Goal: Information Seeking & Learning: Learn about a topic

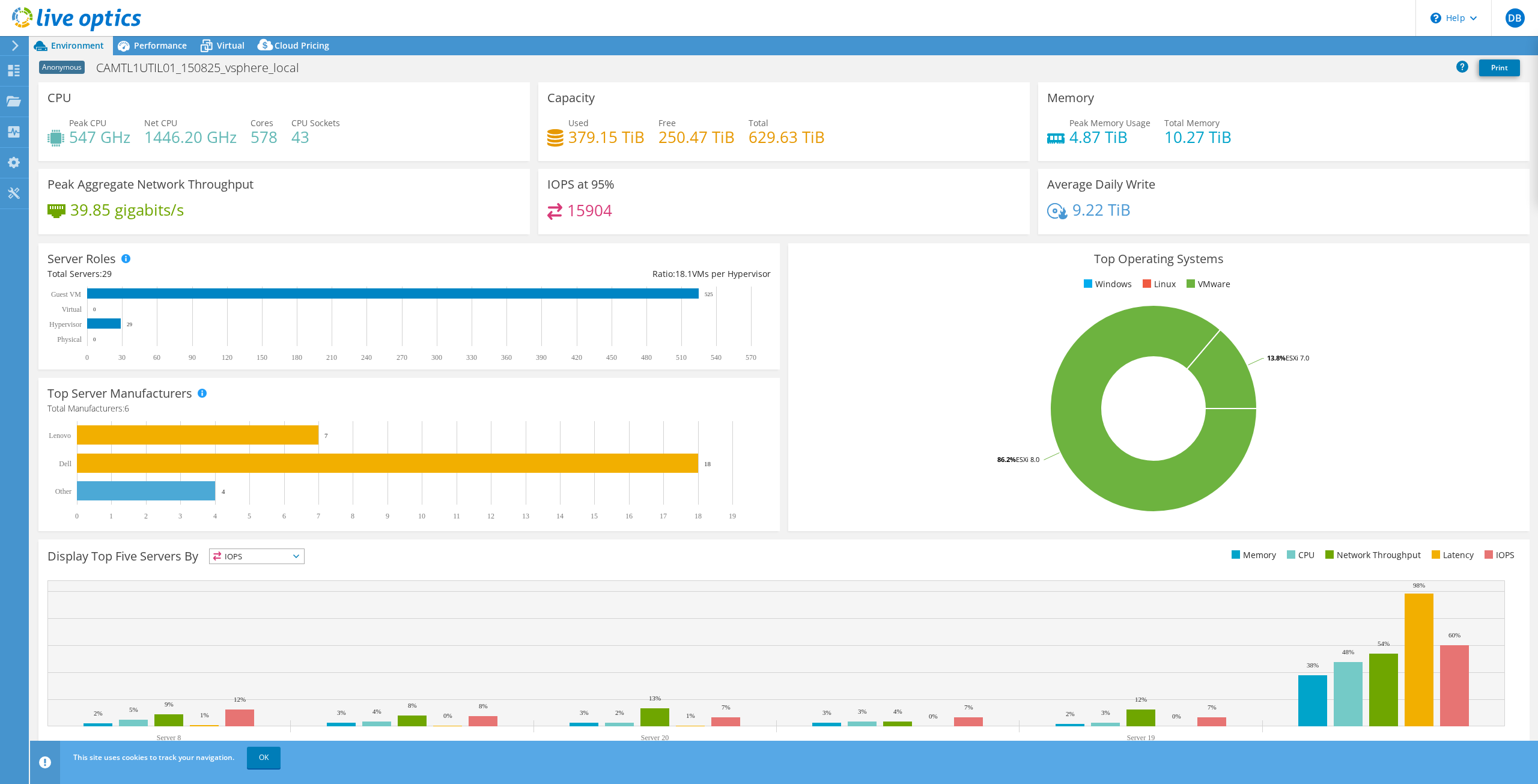
select select "USD"
click at [133, 41] on icon at bounding box center [123, 45] width 21 height 21
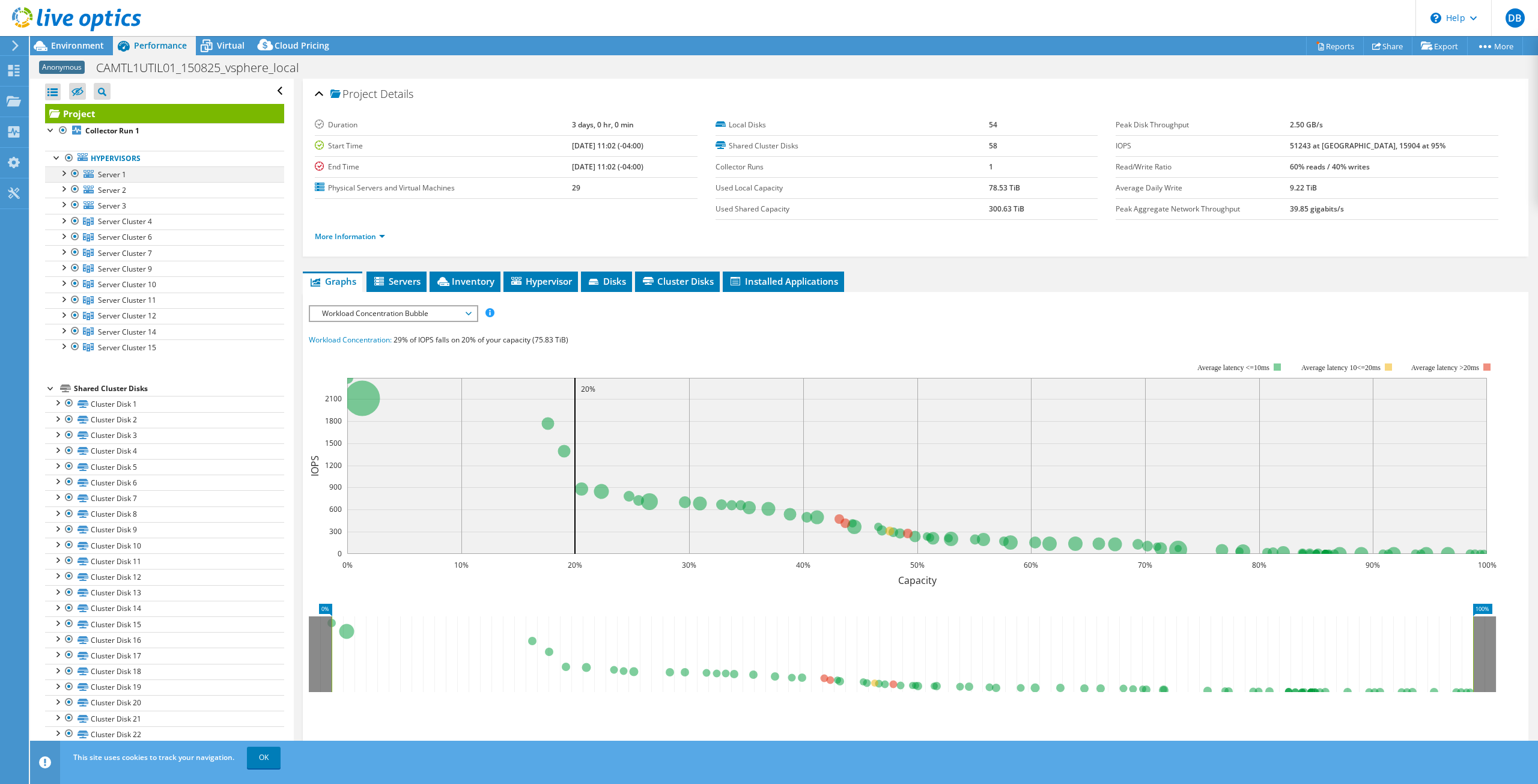
click at [64, 167] on div at bounding box center [63, 172] width 12 height 12
click at [63, 171] on div at bounding box center [63, 172] width 12 height 12
click at [49, 129] on div at bounding box center [51, 129] width 12 height 12
click at [50, 156] on div at bounding box center [51, 159] width 12 height 12
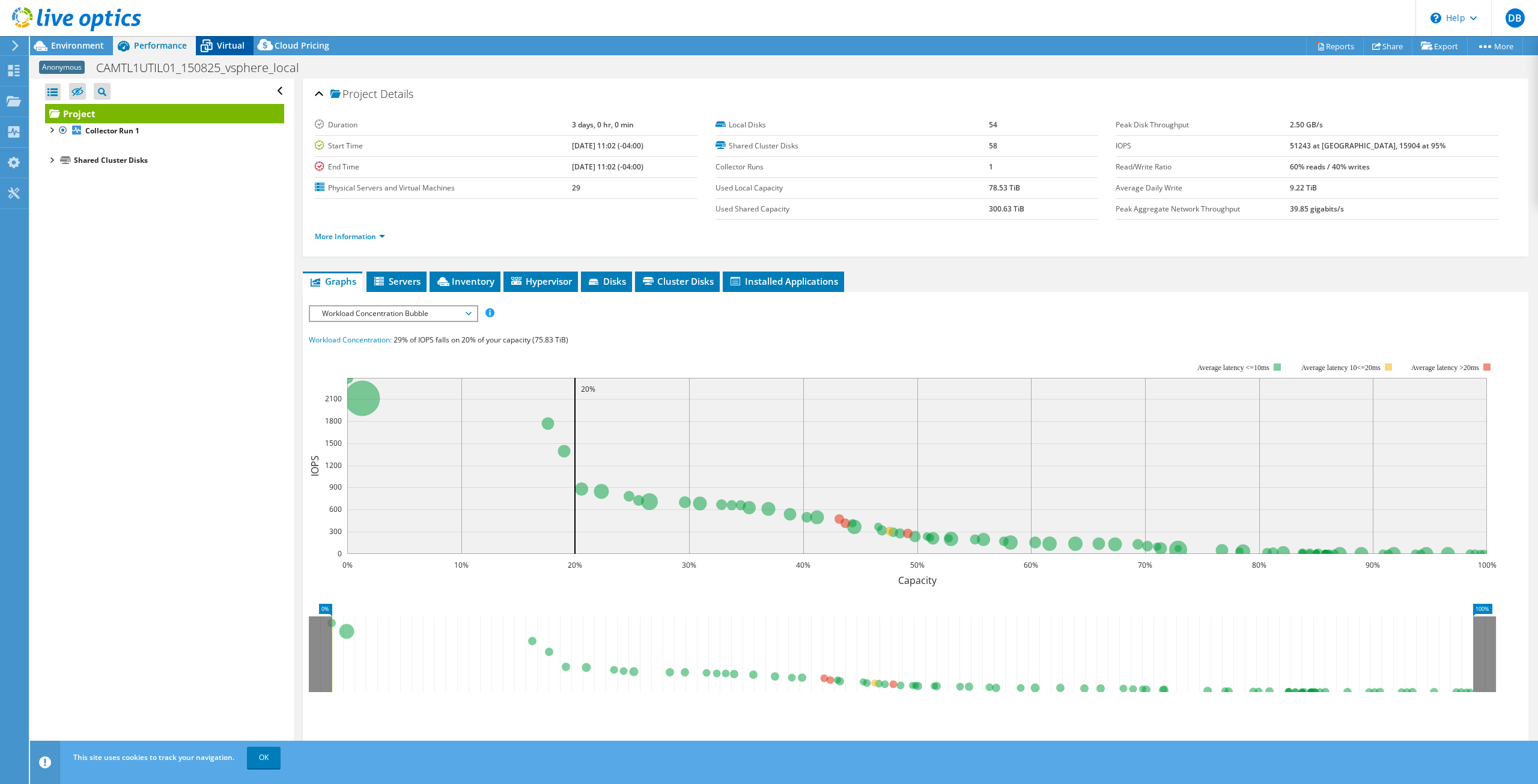
click at [227, 47] on span "Virtual" at bounding box center [231, 45] width 28 height 11
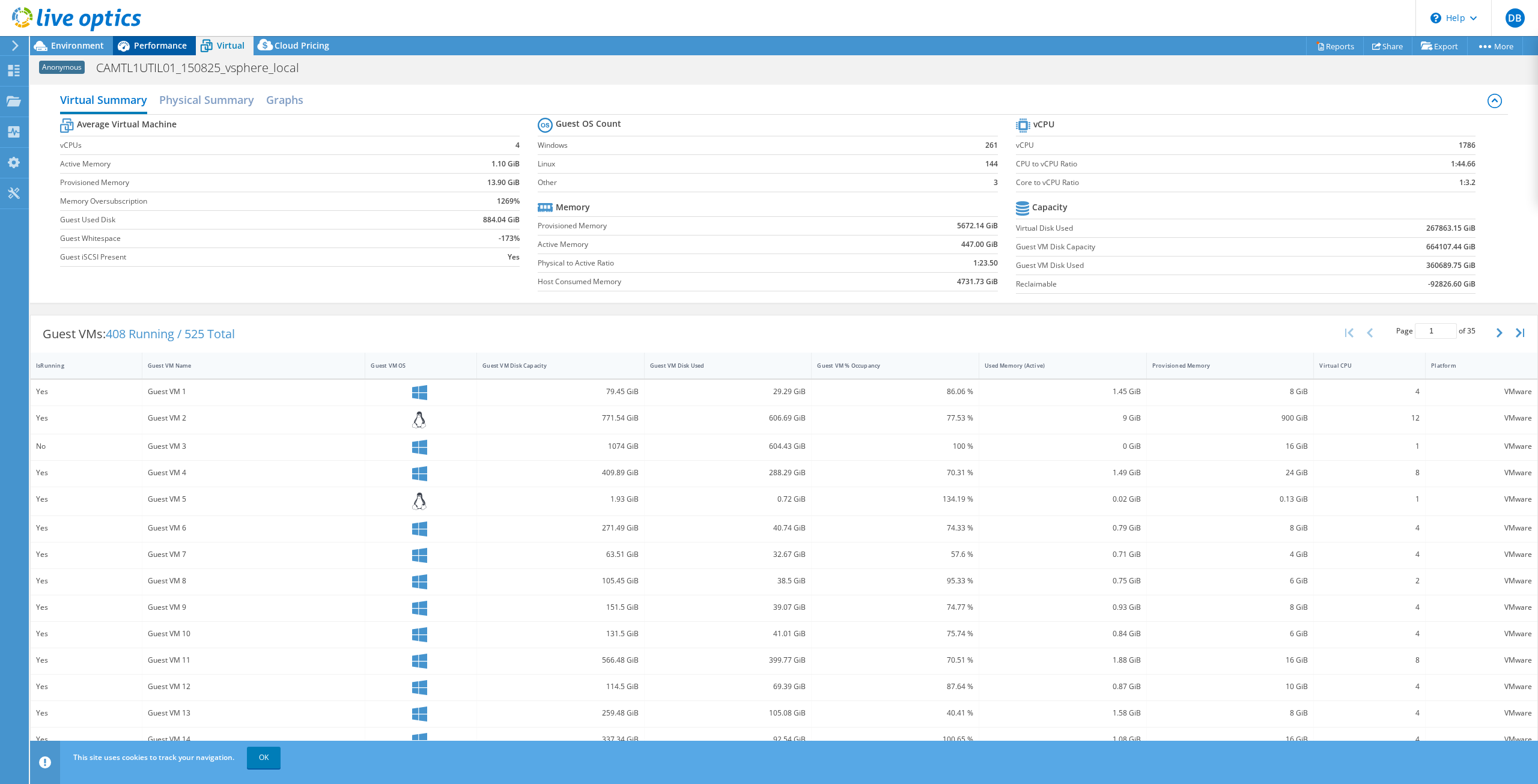
click at [159, 49] on span "Performance" at bounding box center [160, 45] width 53 height 11
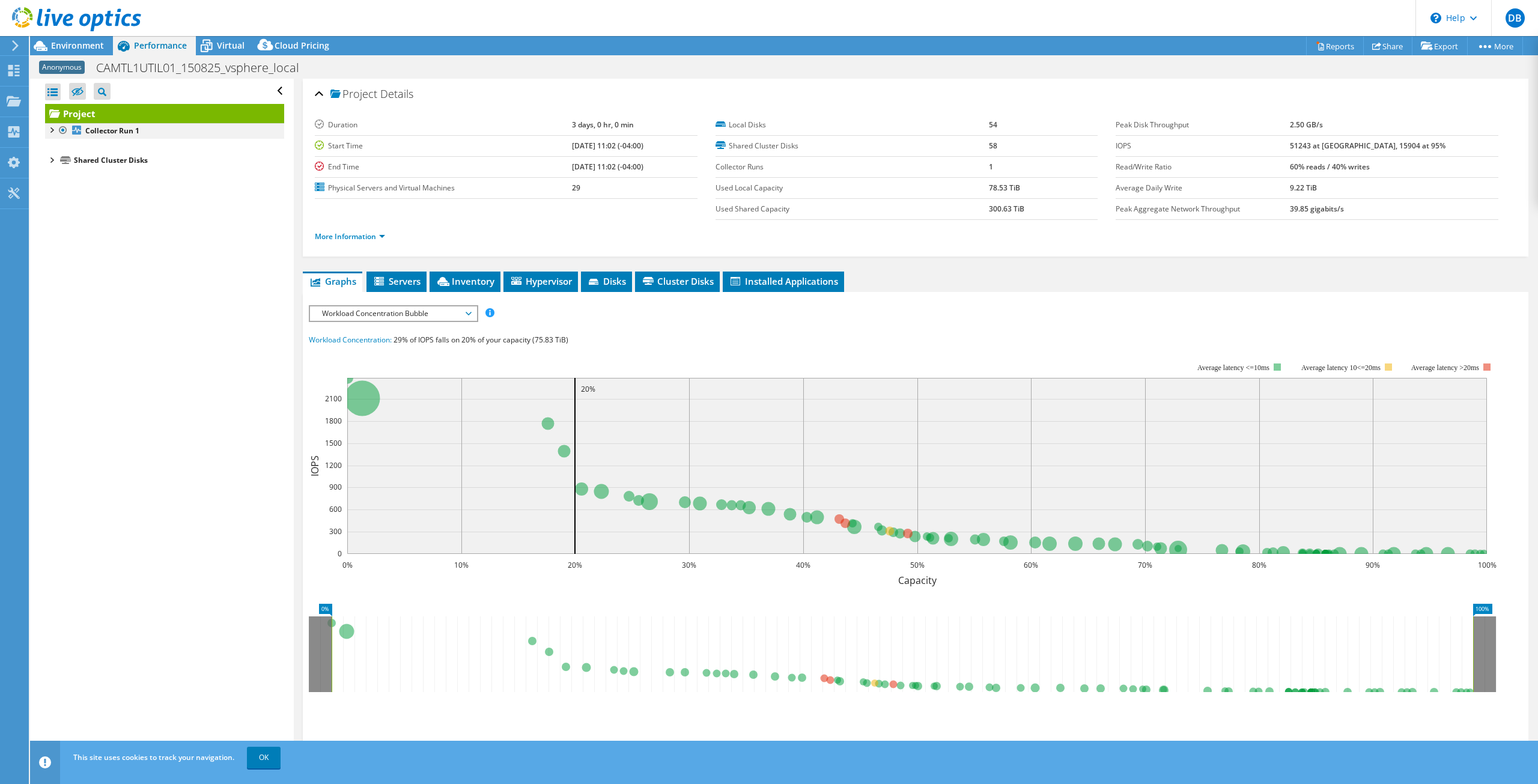
click at [50, 131] on div at bounding box center [51, 129] width 12 height 12
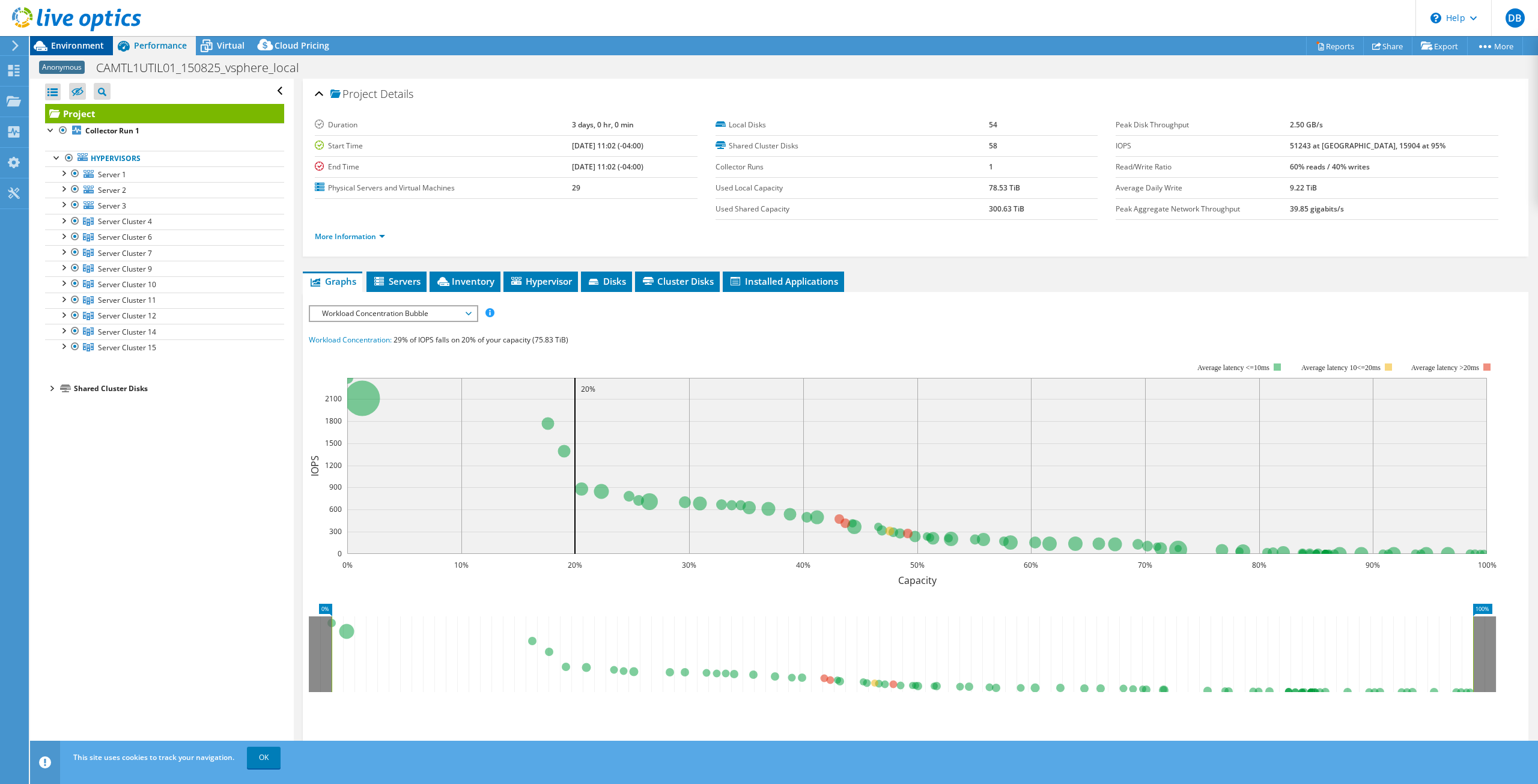
click at [68, 46] on span "Environment" at bounding box center [77, 45] width 53 height 11
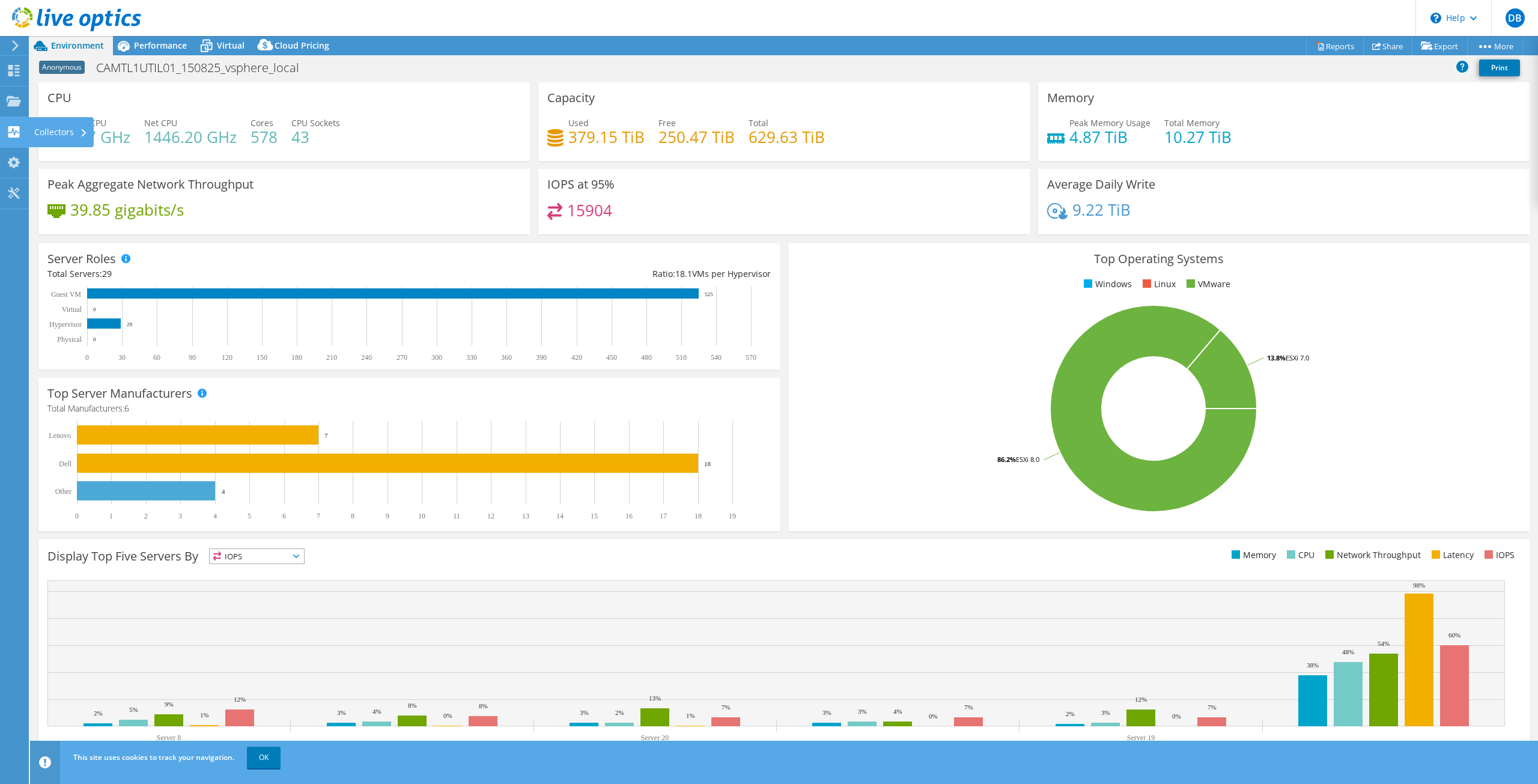
click at [49, 134] on div "Collectors" at bounding box center [61, 132] width 66 height 30
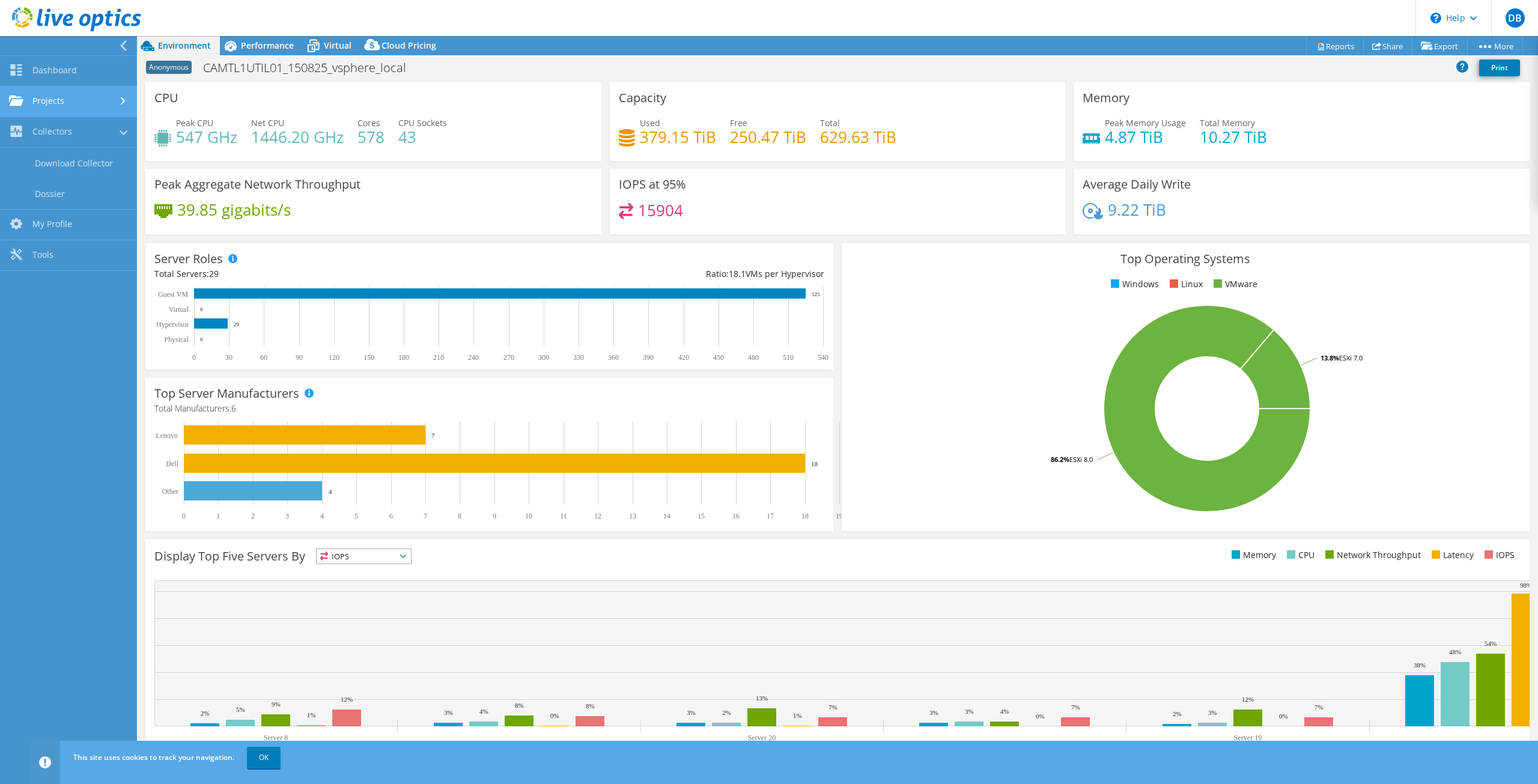
click at [55, 100] on link "Projects" at bounding box center [68, 102] width 137 height 31
click at [51, 71] on link "Dashboard" at bounding box center [68, 70] width 137 height 31
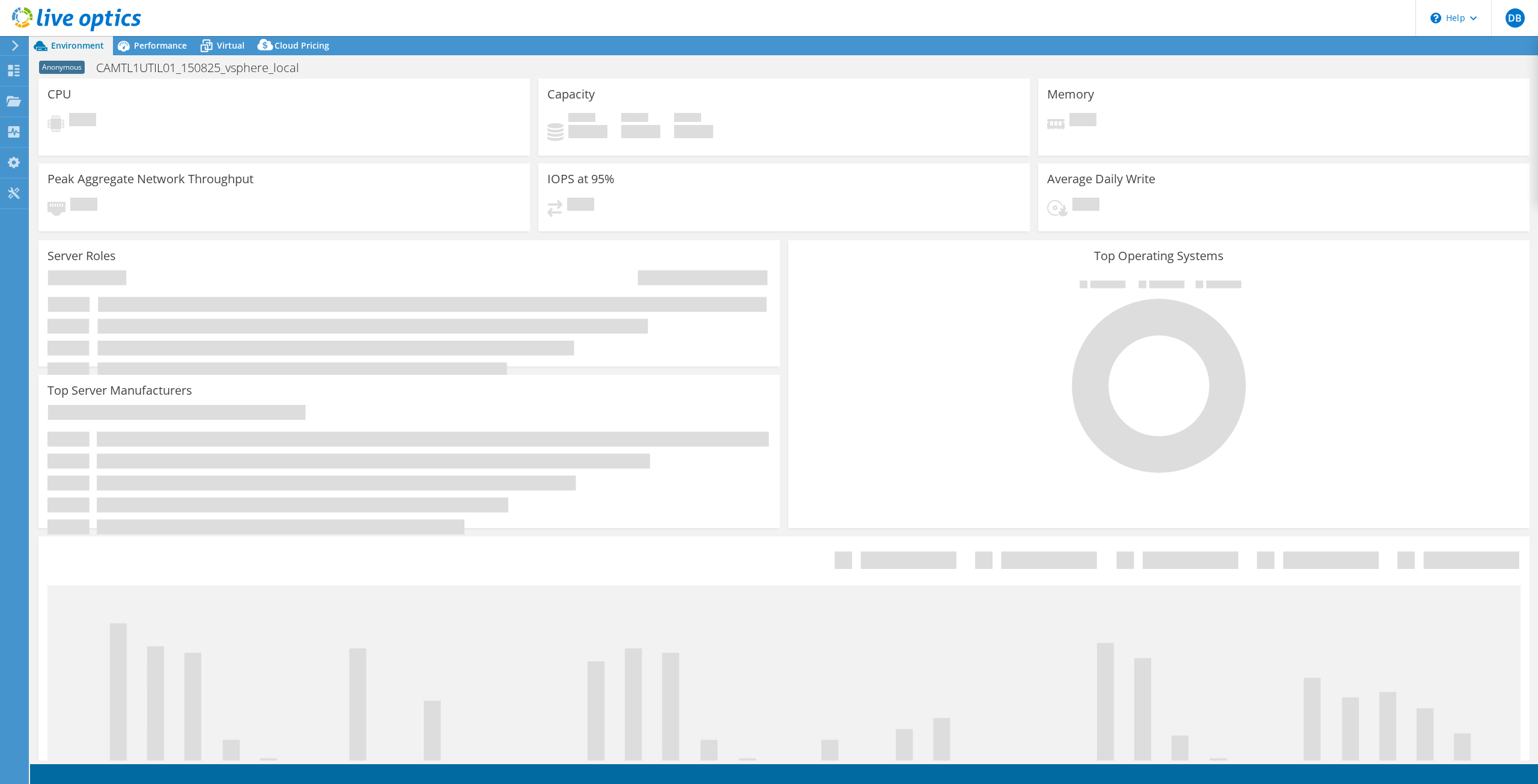
select select
select select "USD"
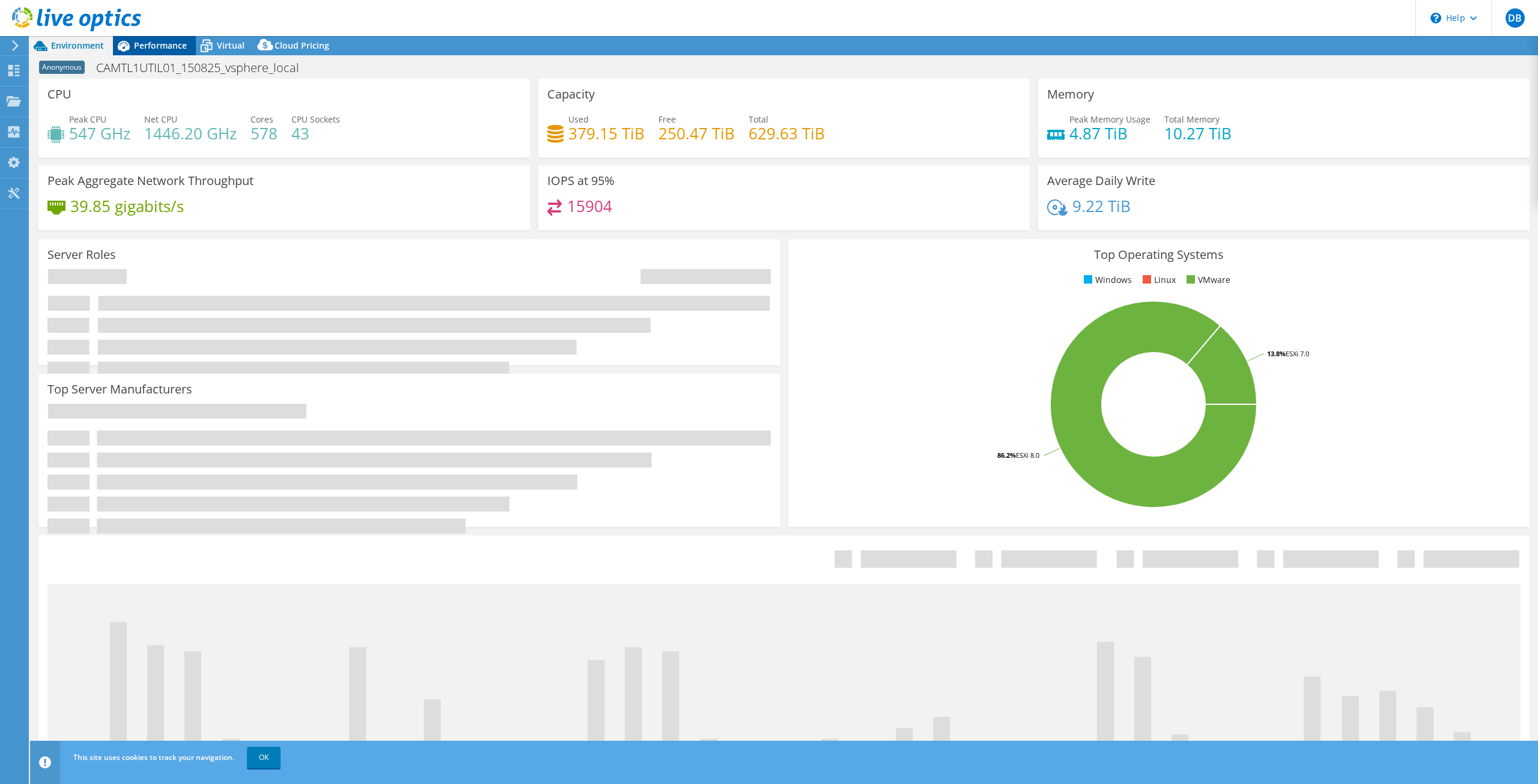
click at [161, 45] on span "Performance" at bounding box center [160, 45] width 53 height 11
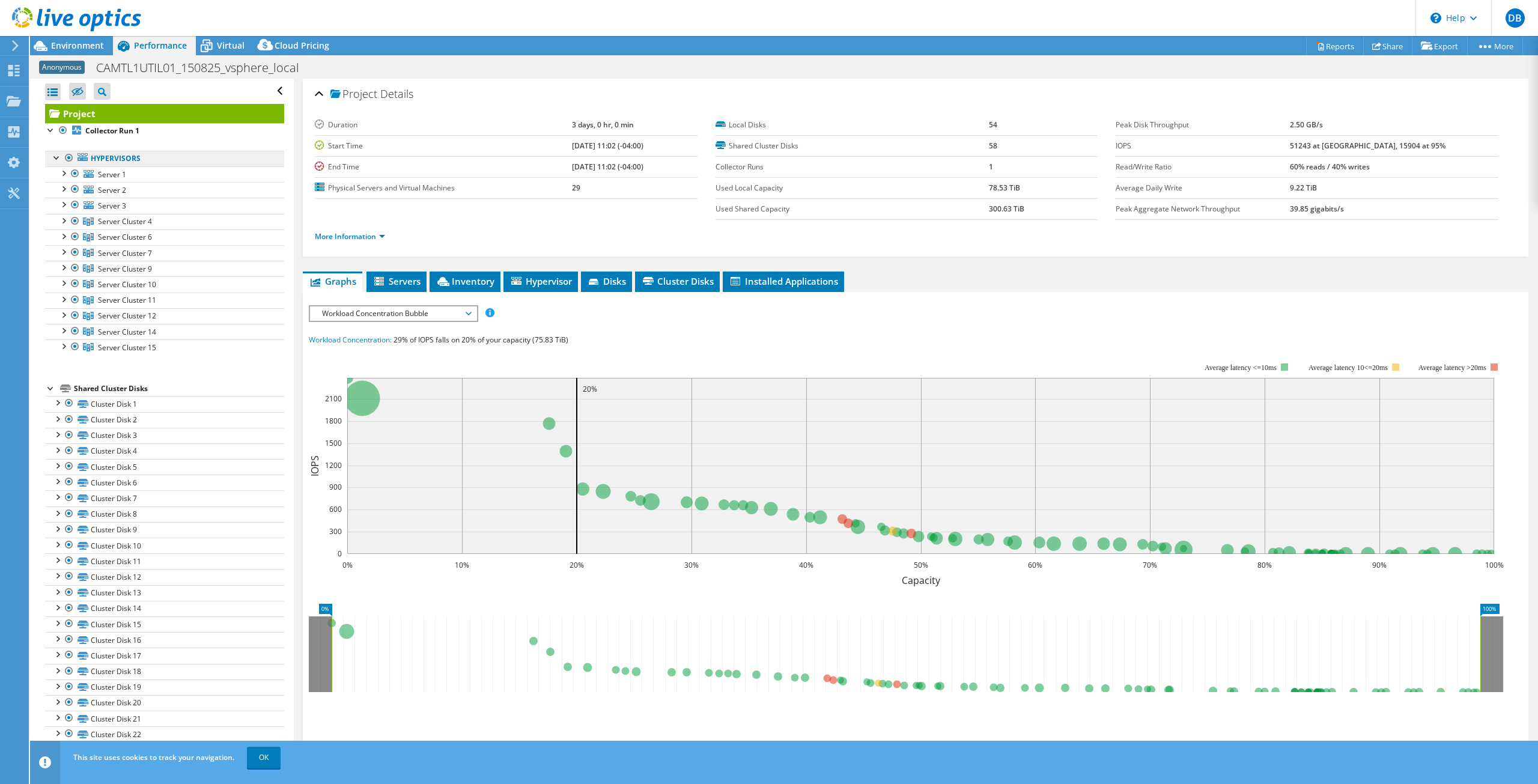
click at [119, 155] on link "Hypervisors" at bounding box center [165, 158] width 240 height 16
click at [68, 218] on div at bounding box center [63, 219] width 12 height 12
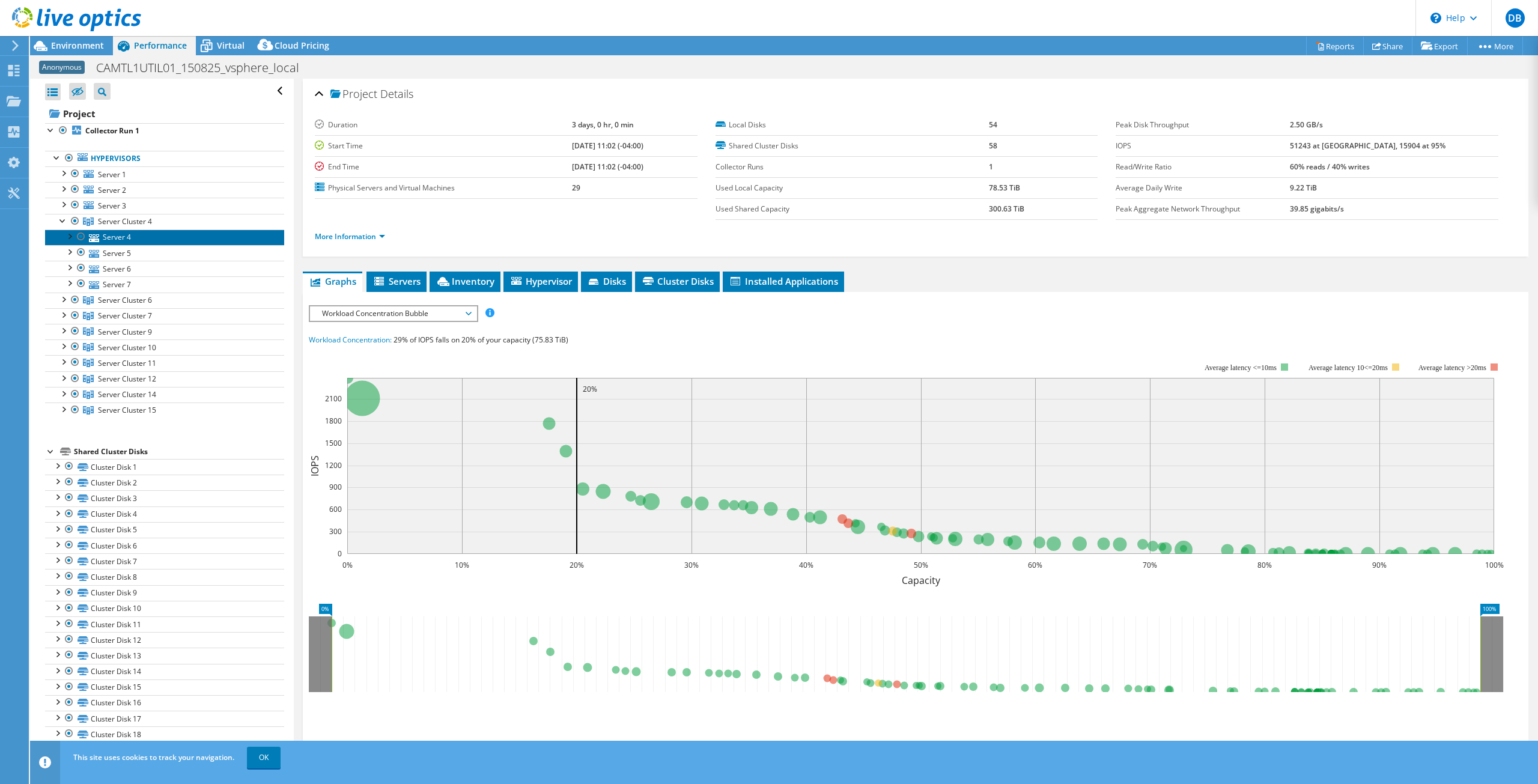
click at [127, 238] on link "Server 4" at bounding box center [165, 237] width 240 height 16
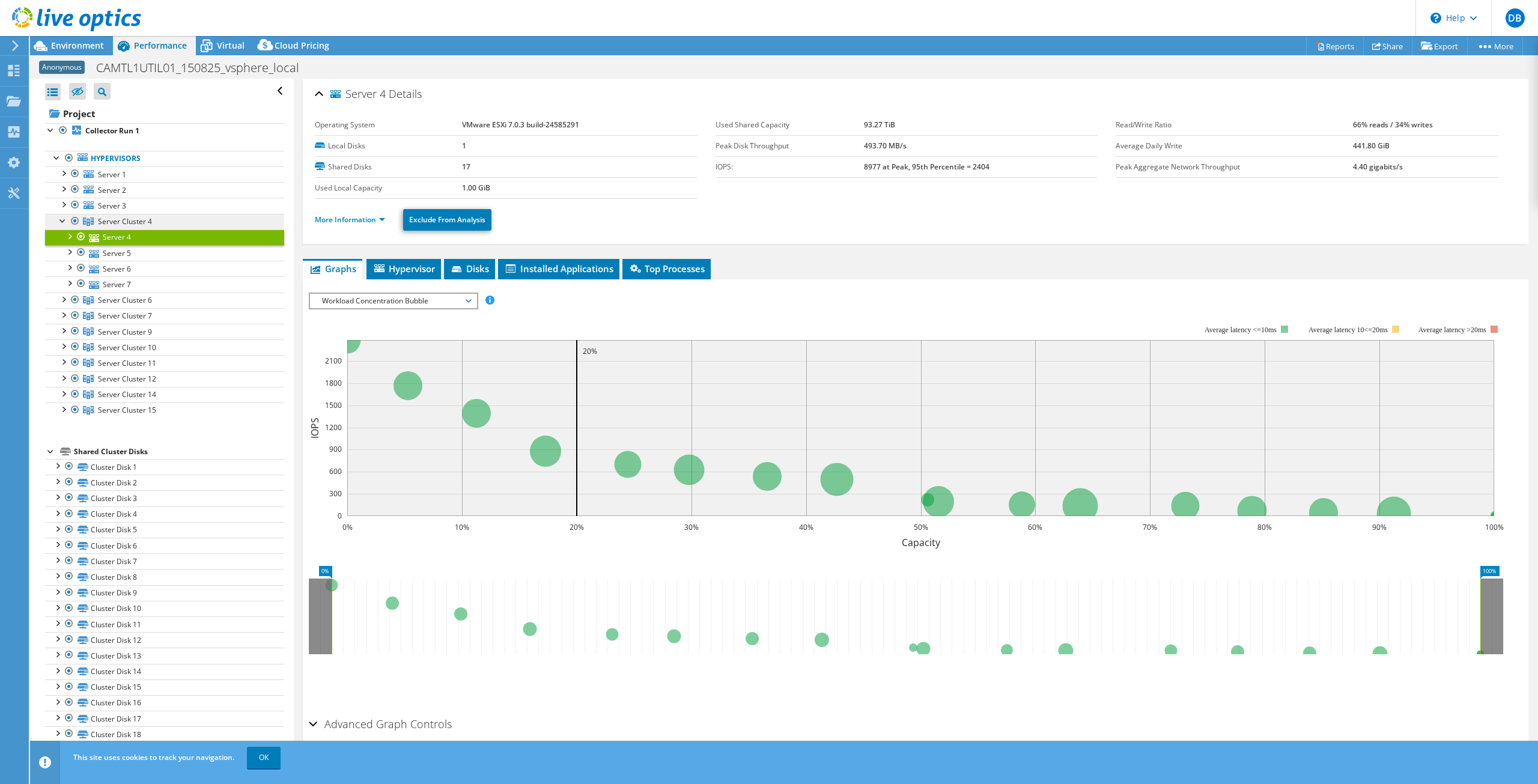
click at [135, 222] on span "Server Cluster 4" at bounding box center [125, 221] width 54 height 10
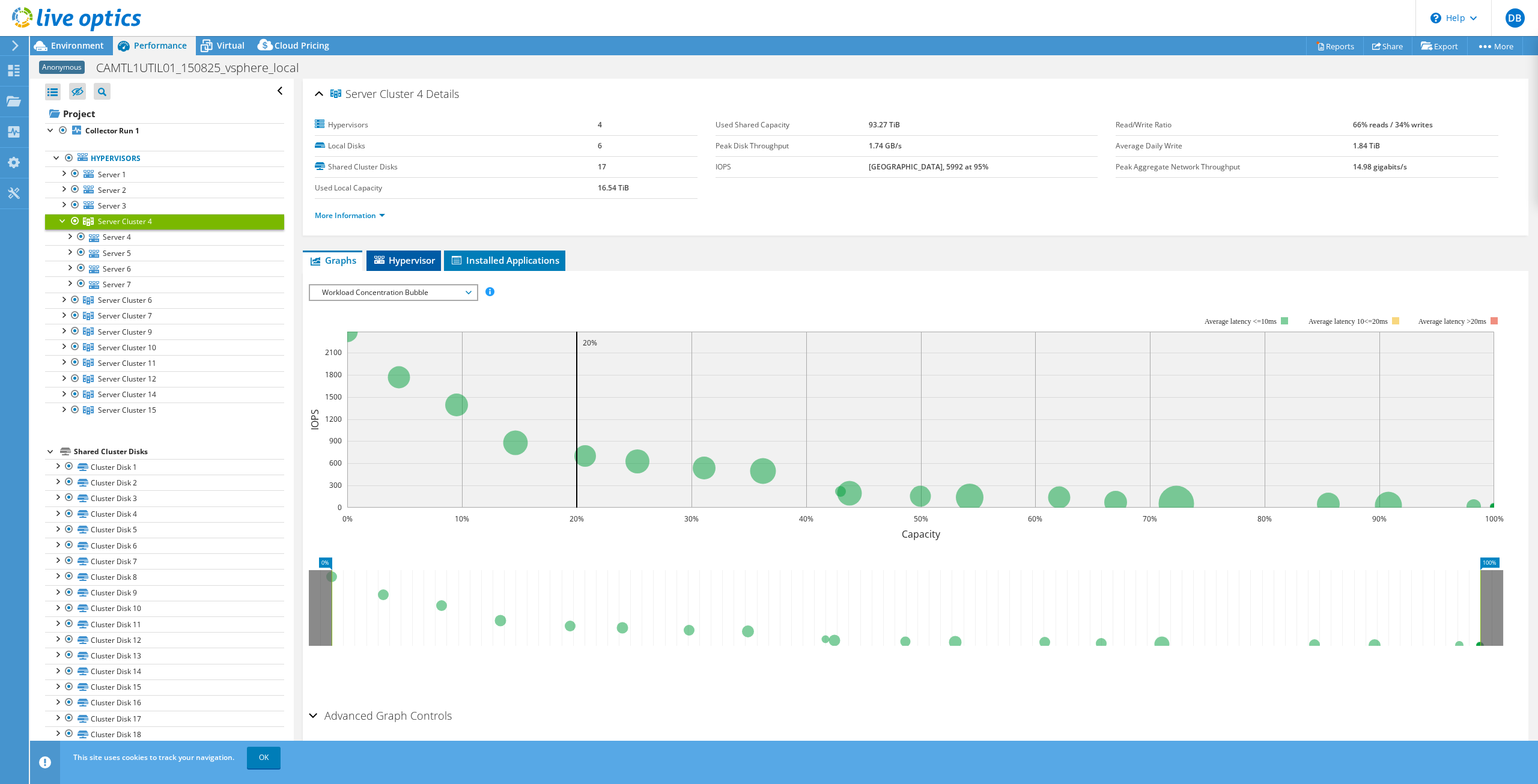
click at [402, 260] on span "Hypervisor" at bounding box center [404, 260] width 63 height 12
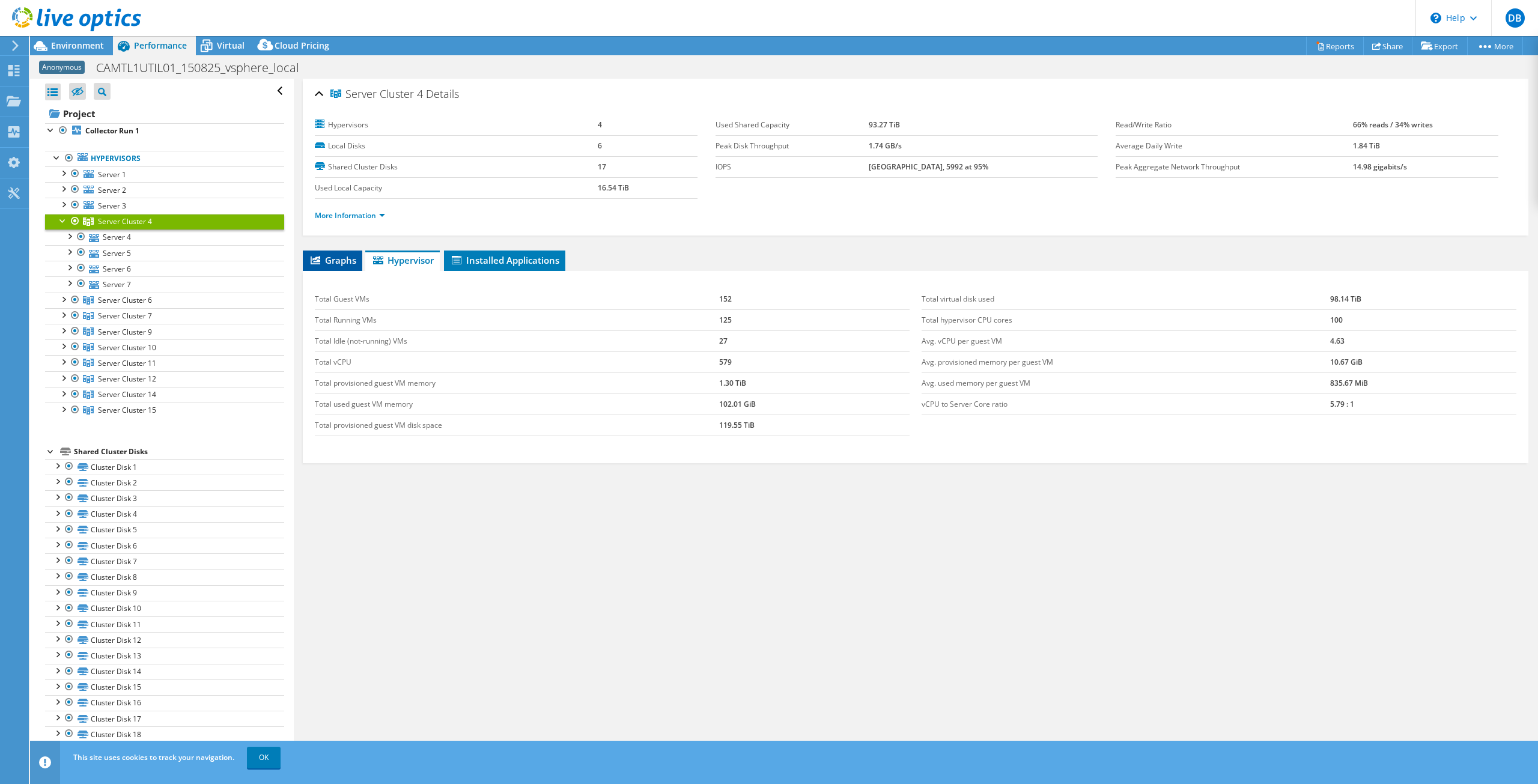
click at [323, 254] on span "Graphs" at bounding box center [332, 260] width 47 height 12
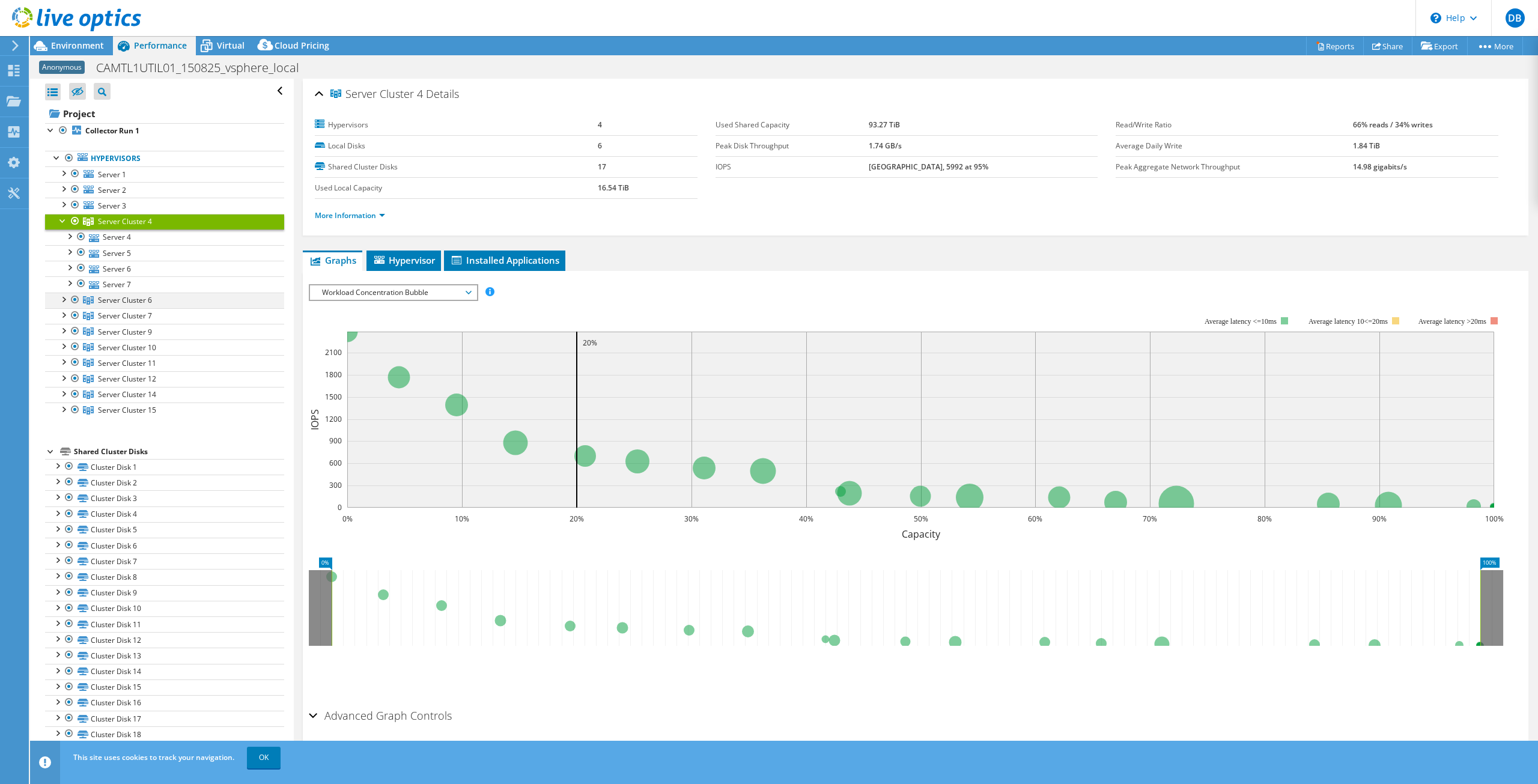
click at [67, 300] on div at bounding box center [63, 298] width 12 height 12
click at [66, 362] on div at bounding box center [63, 361] width 12 height 12
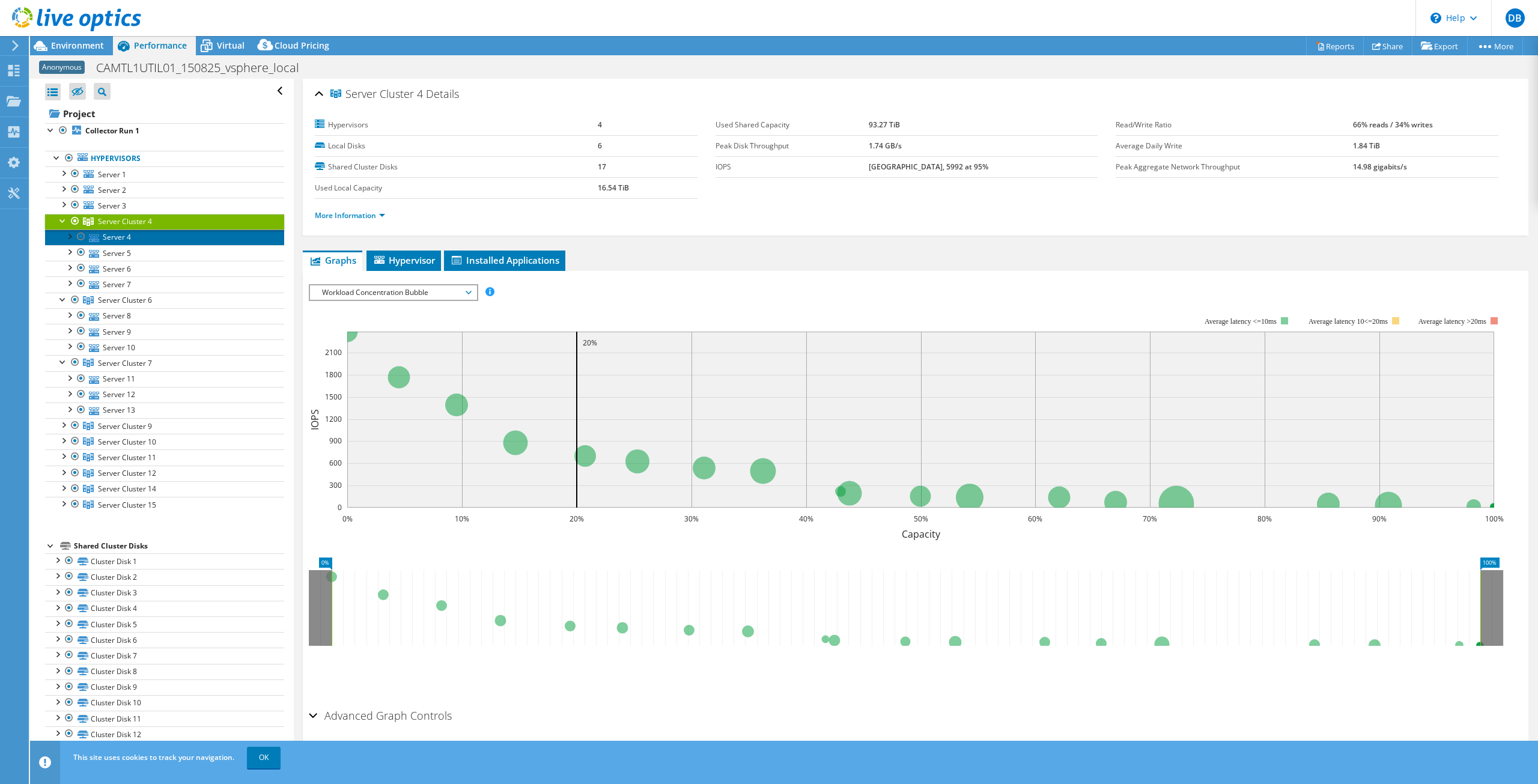
click at [133, 238] on link "Server 4" at bounding box center [165, 237] width 240 height 16
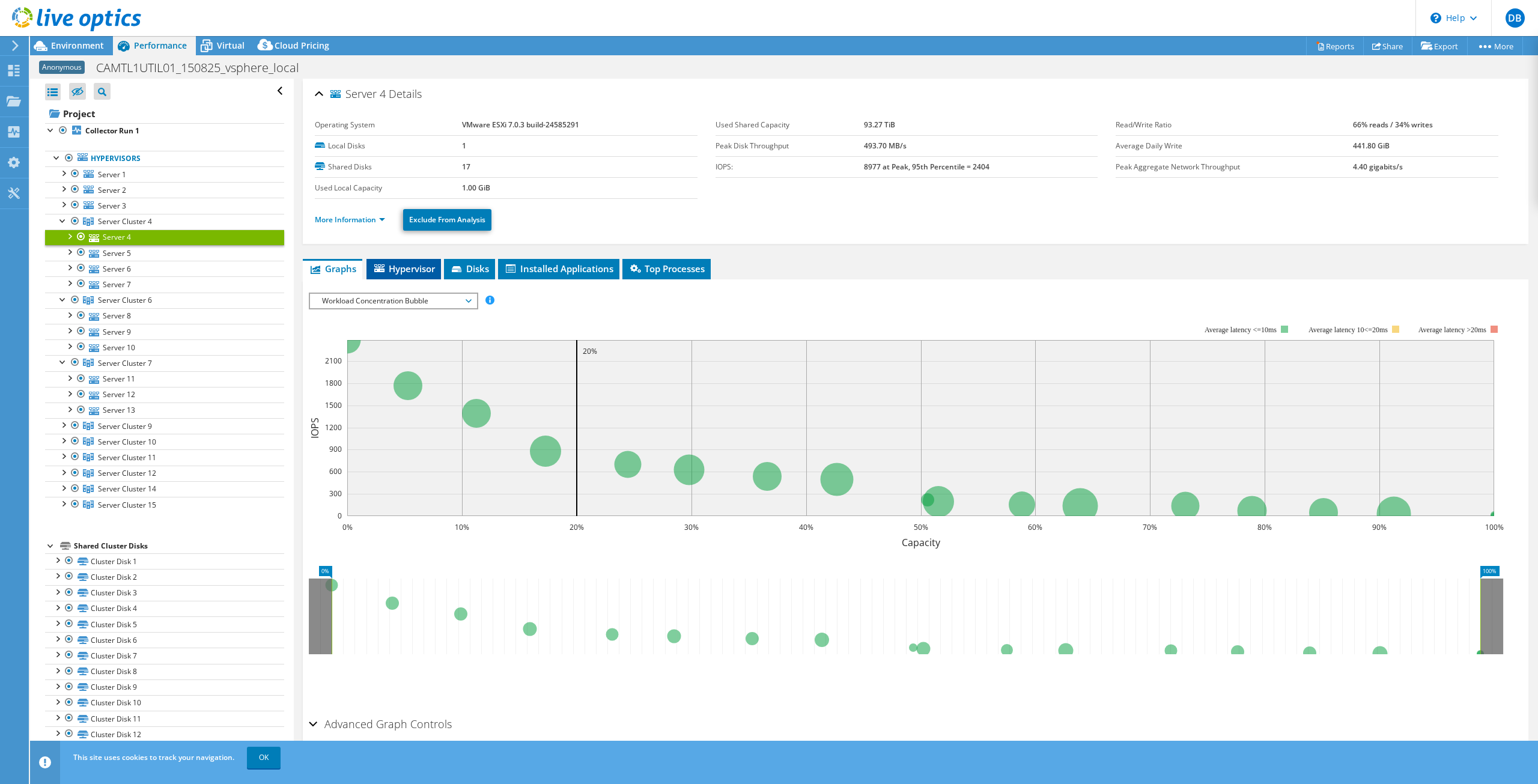
click at [425, 268] on span "Hypervisor" at bounding box center [404, 268] width 63 height 12
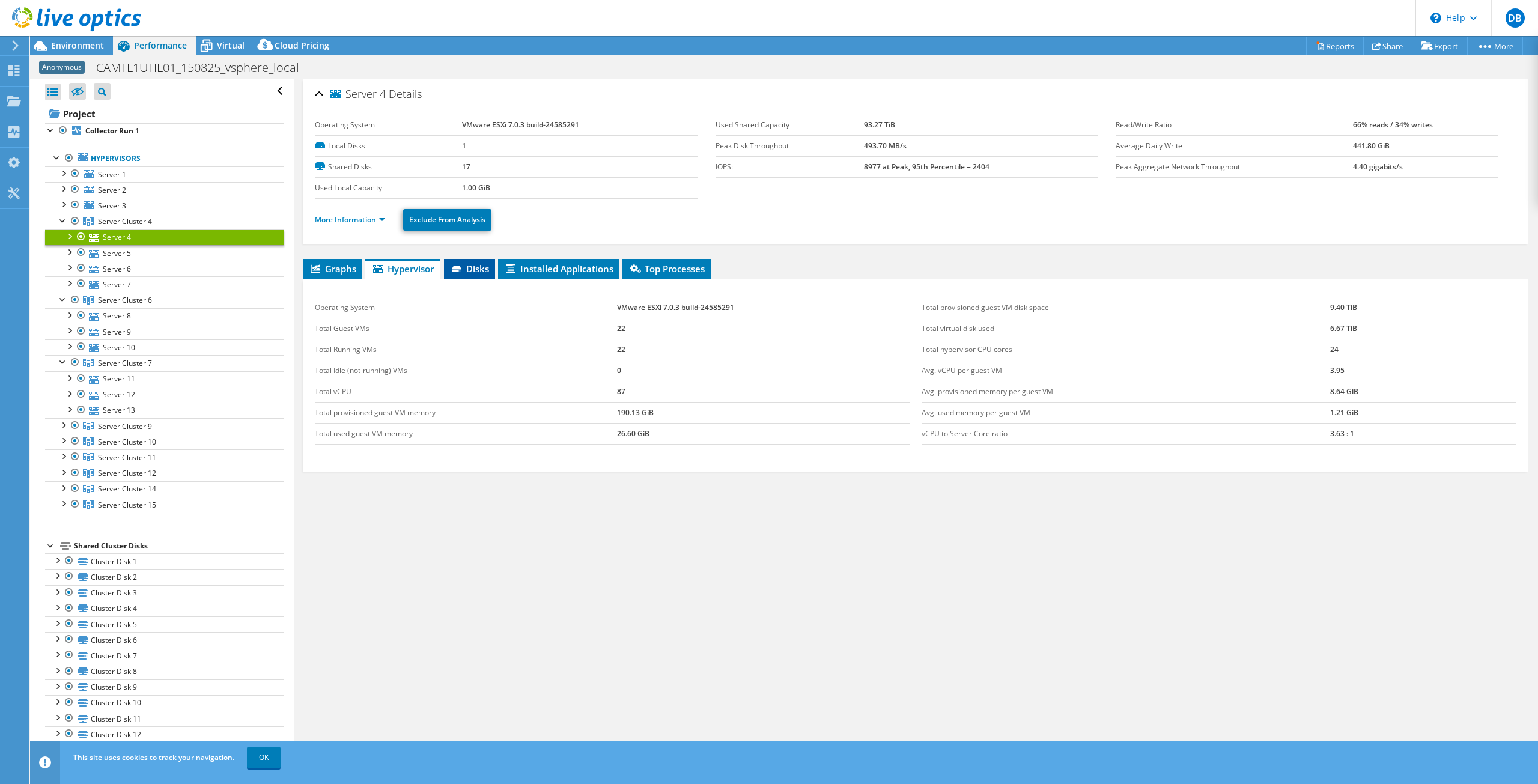
click at [473, 274] on span "Disks" at bounding box center [470, 268] width 39 height 12
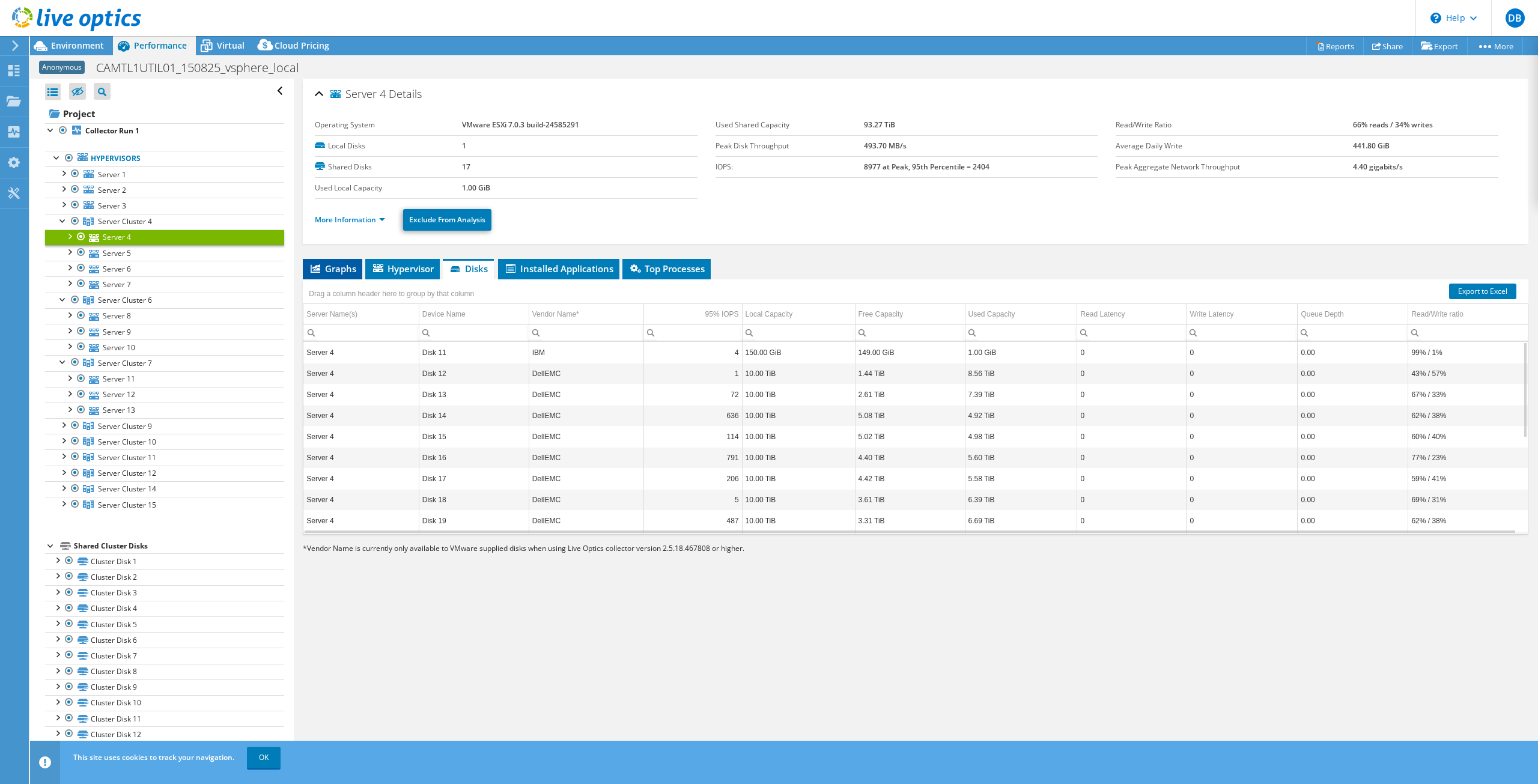
click at [338, 268] on span "Graphs" at bounding box center [332, 268] width 47 height 12
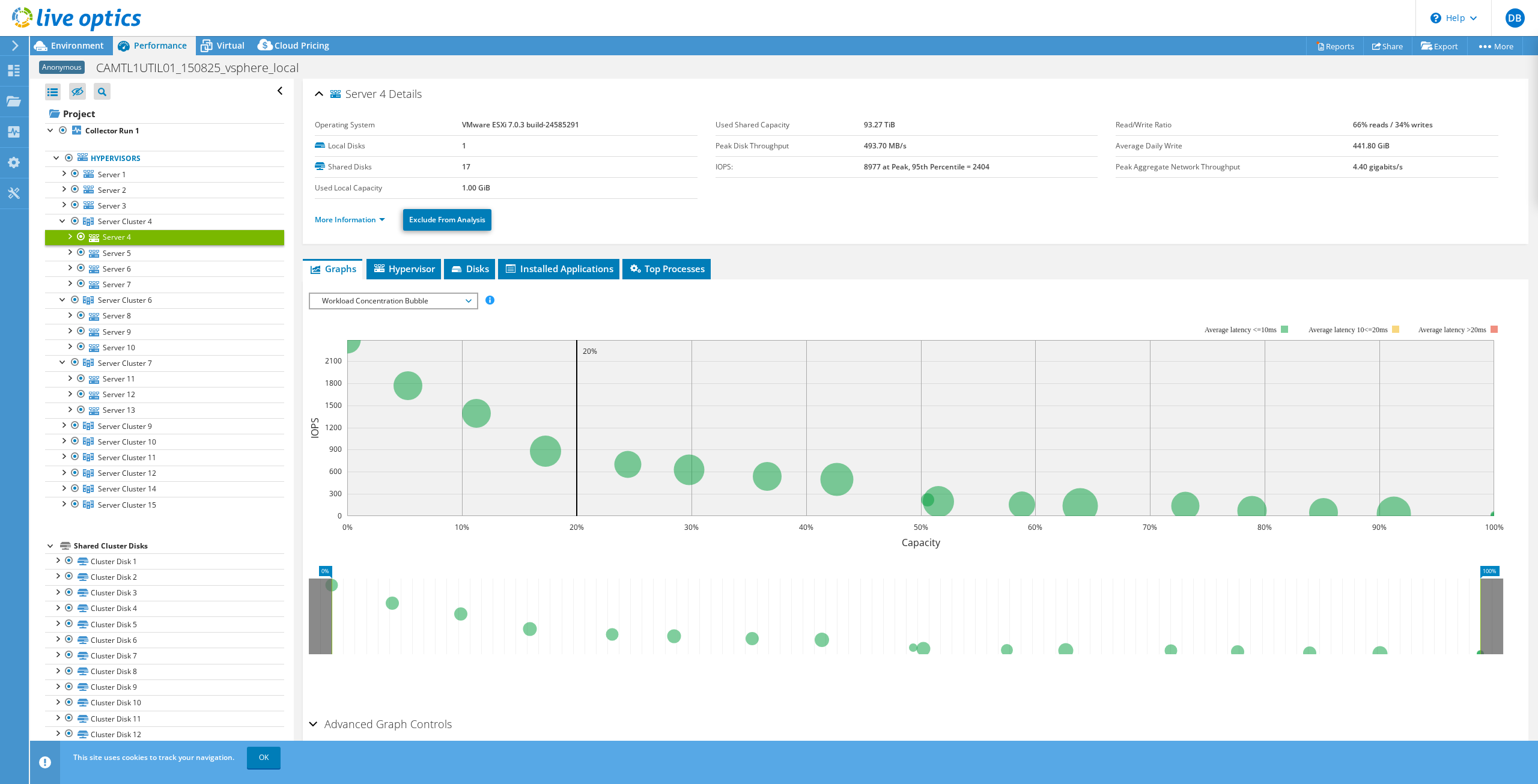
click at [375, 300] on span "Workload Concentration Bubble" at bounding box center [393, 301] width 154 height 15
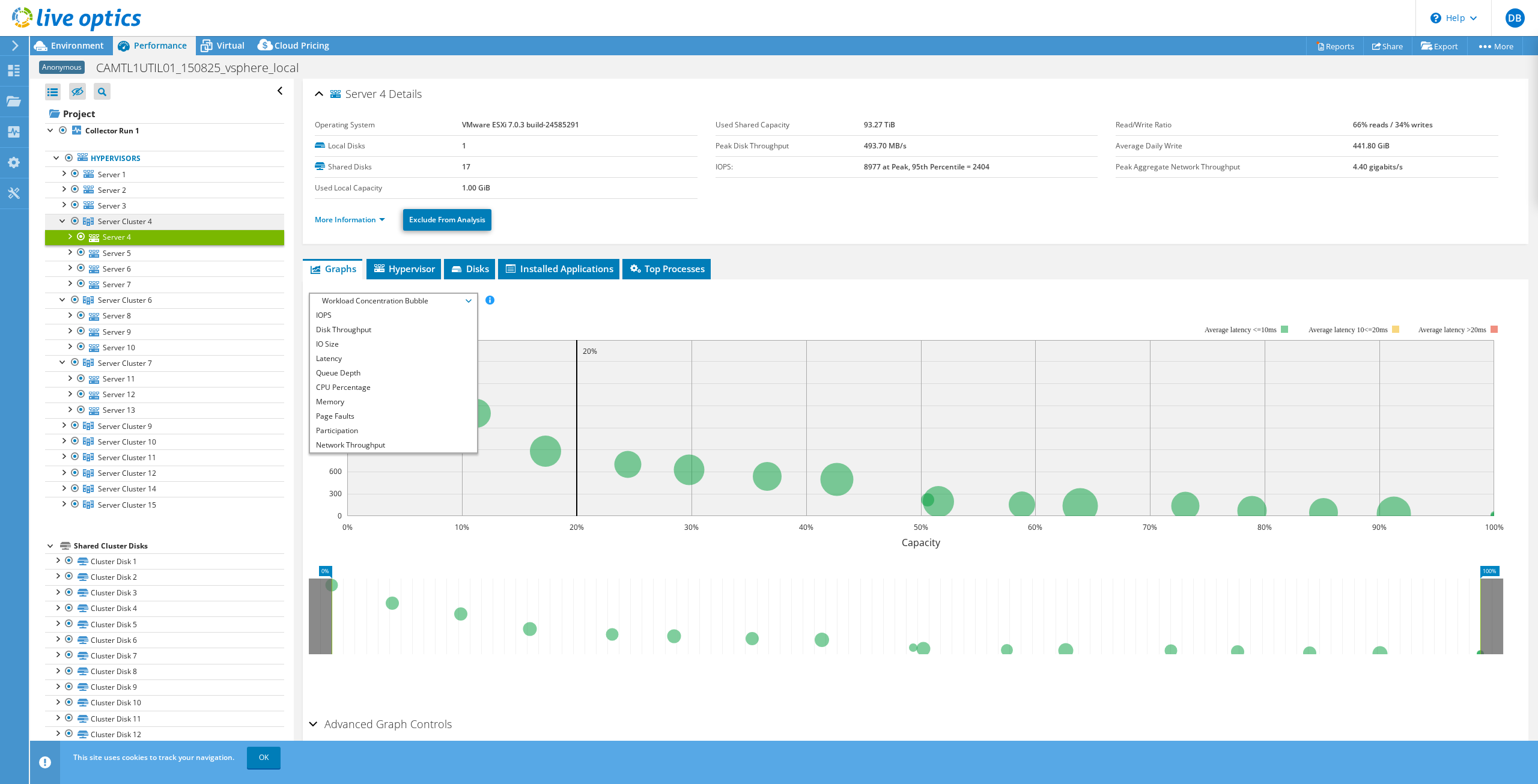
click at [120, 222] on span "Server Cluster 4" at bounding box center [125, 221] width 54 height 10
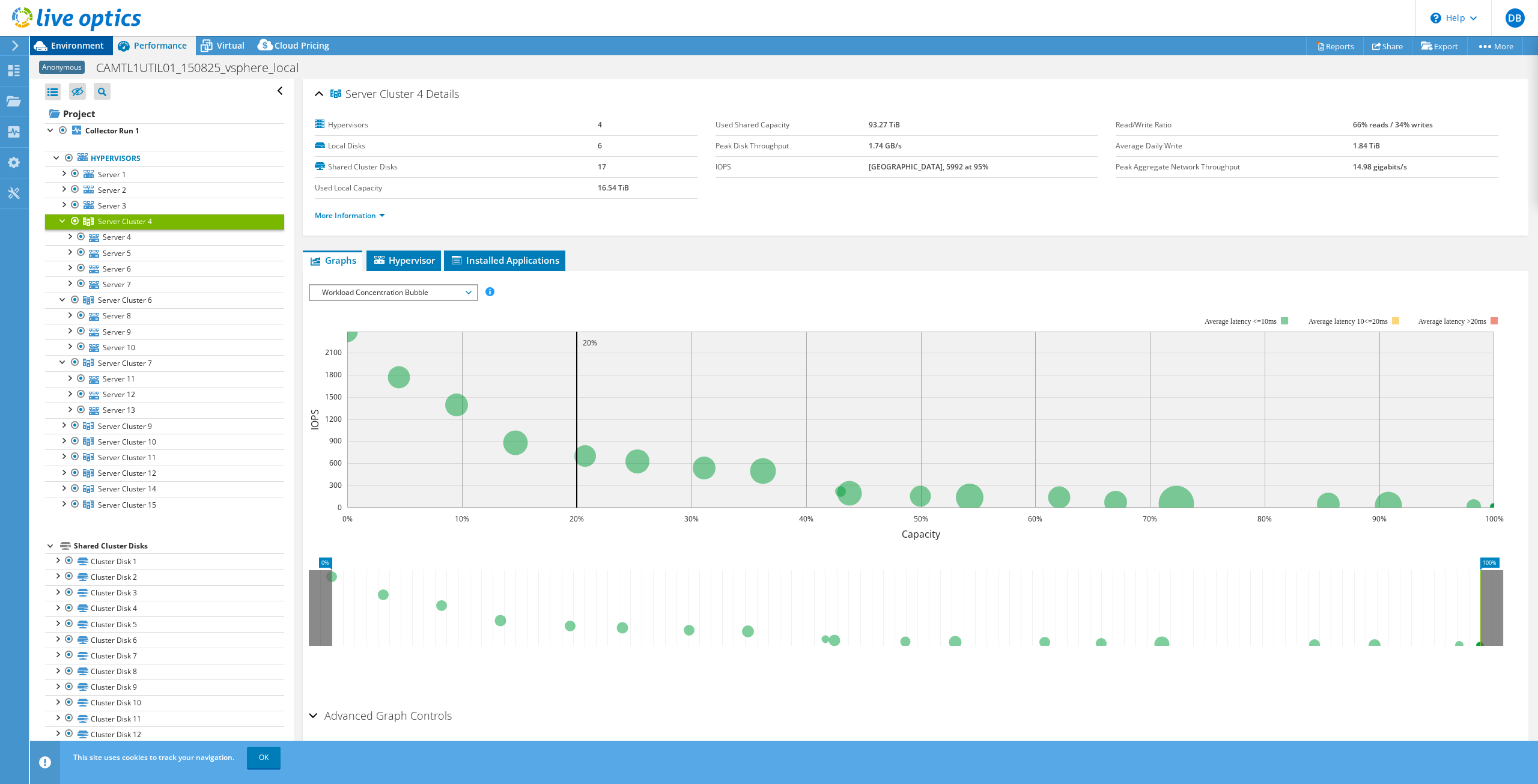
click at [38, 43] on icon at bounding box center [40, 45] width 14 height 10
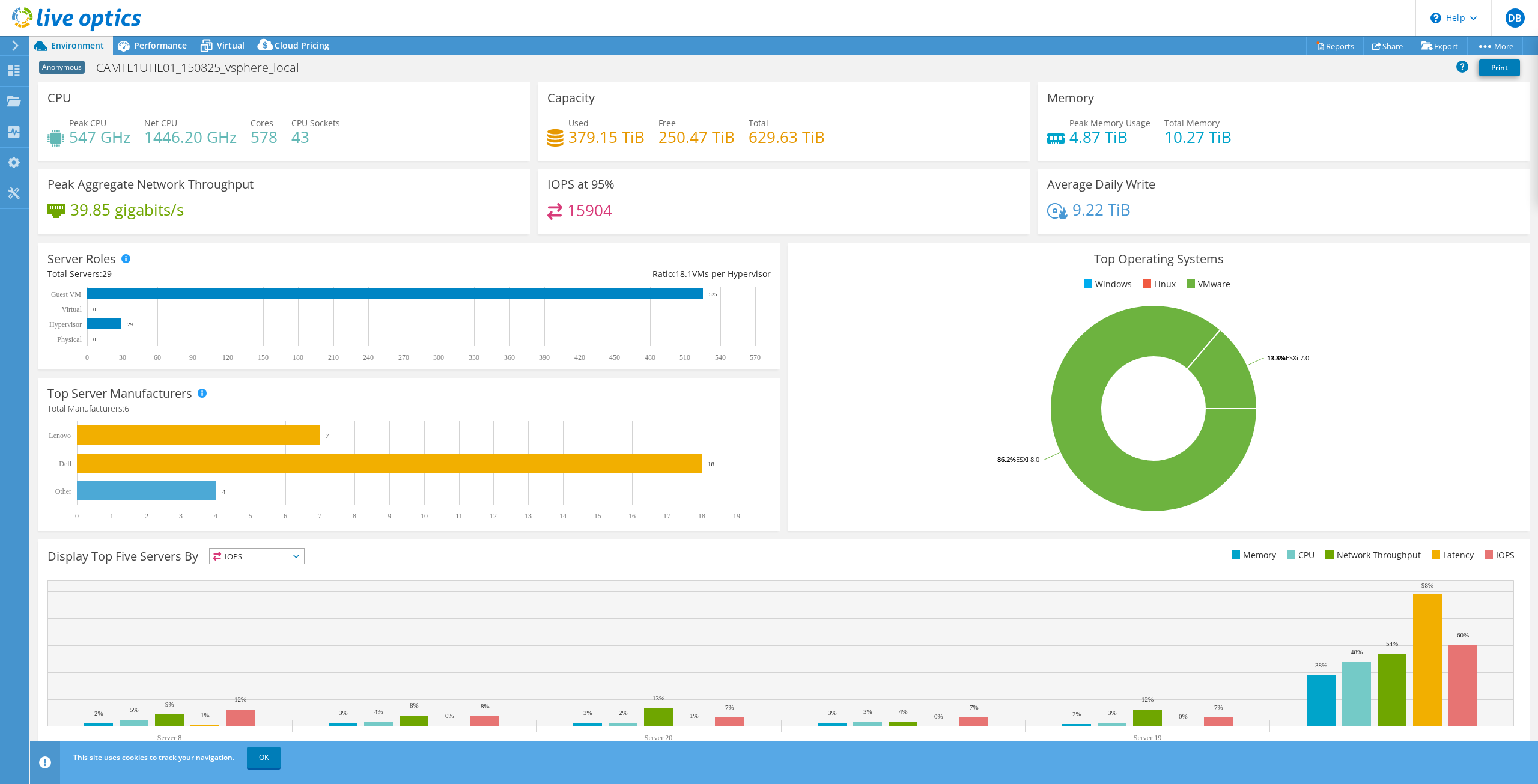
scroll to position [18, 0]
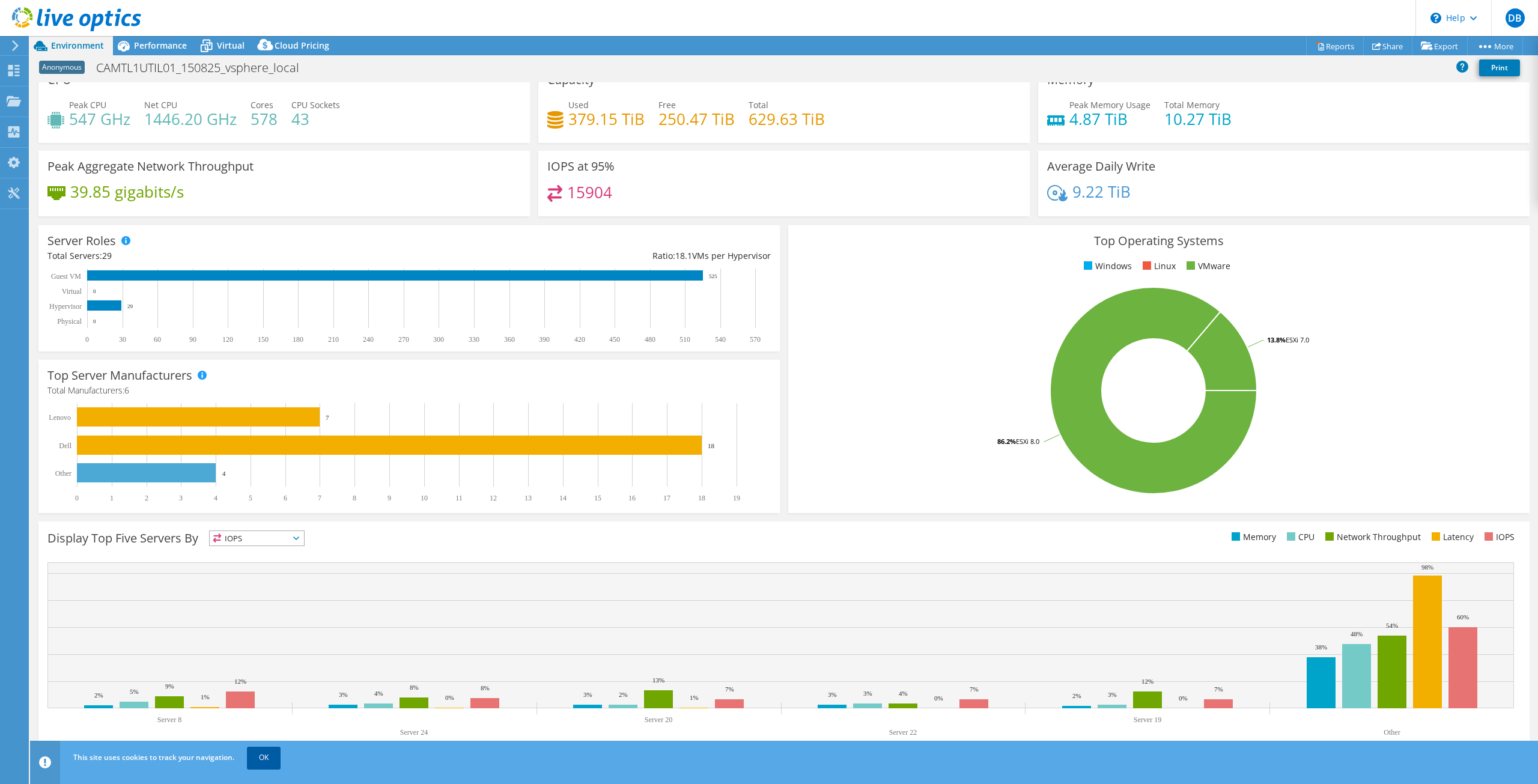
click at [266, 760] on link "OK" at bounding box center [264, 756] width 33 height 21
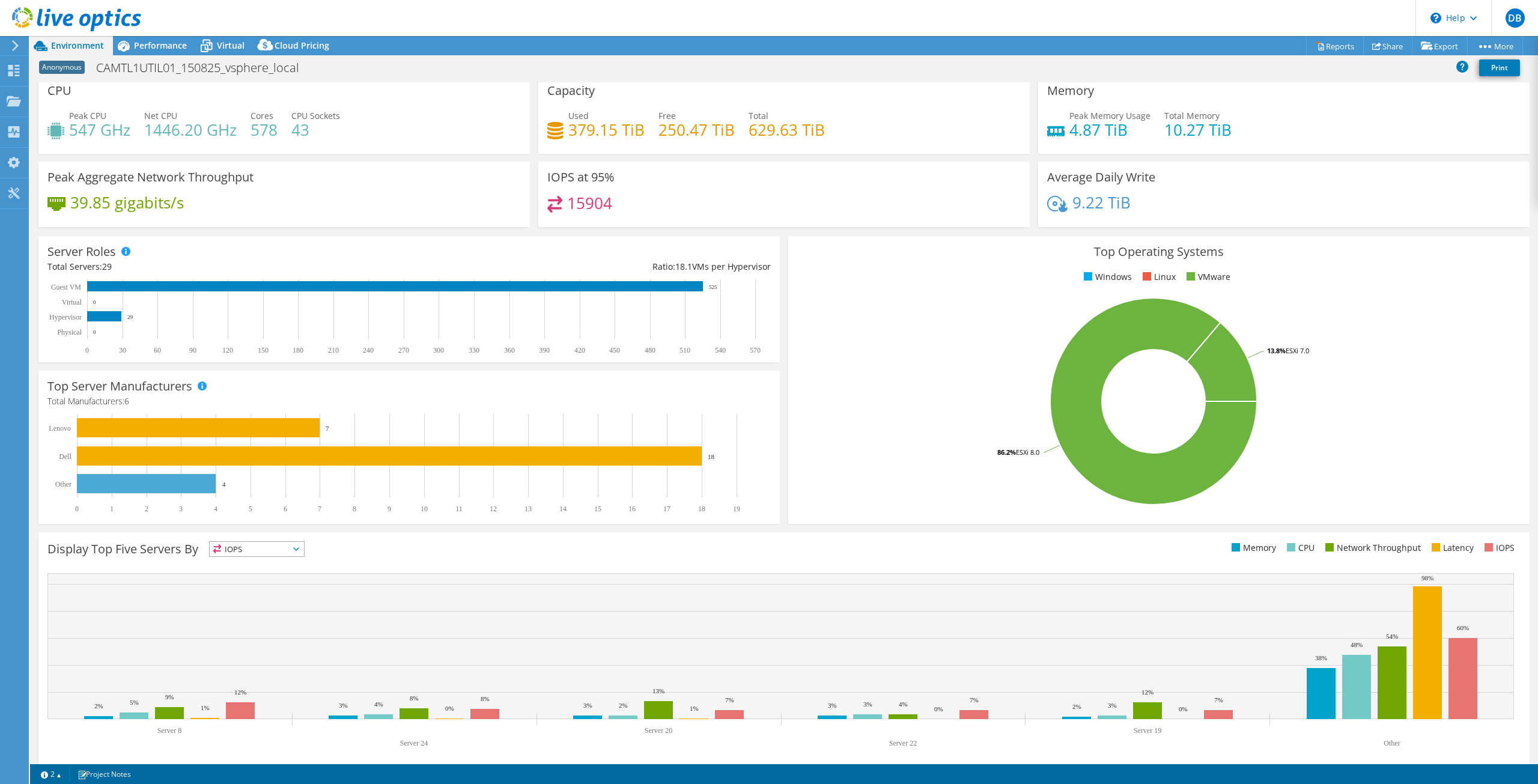
scroll to position [0, 0]
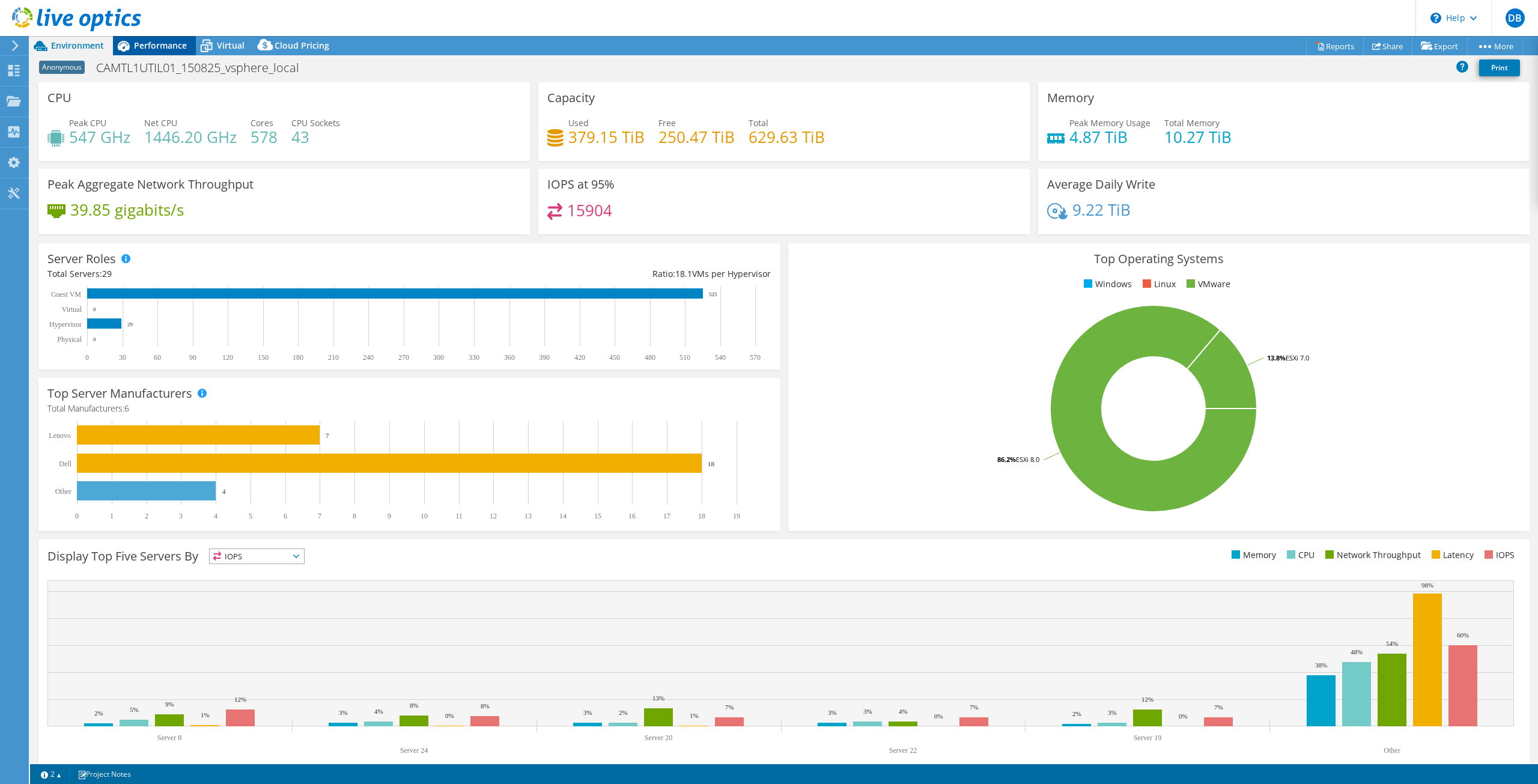
click at [139, 42] on span "Performance" at bounding box center [160, 45] width 53 height 11
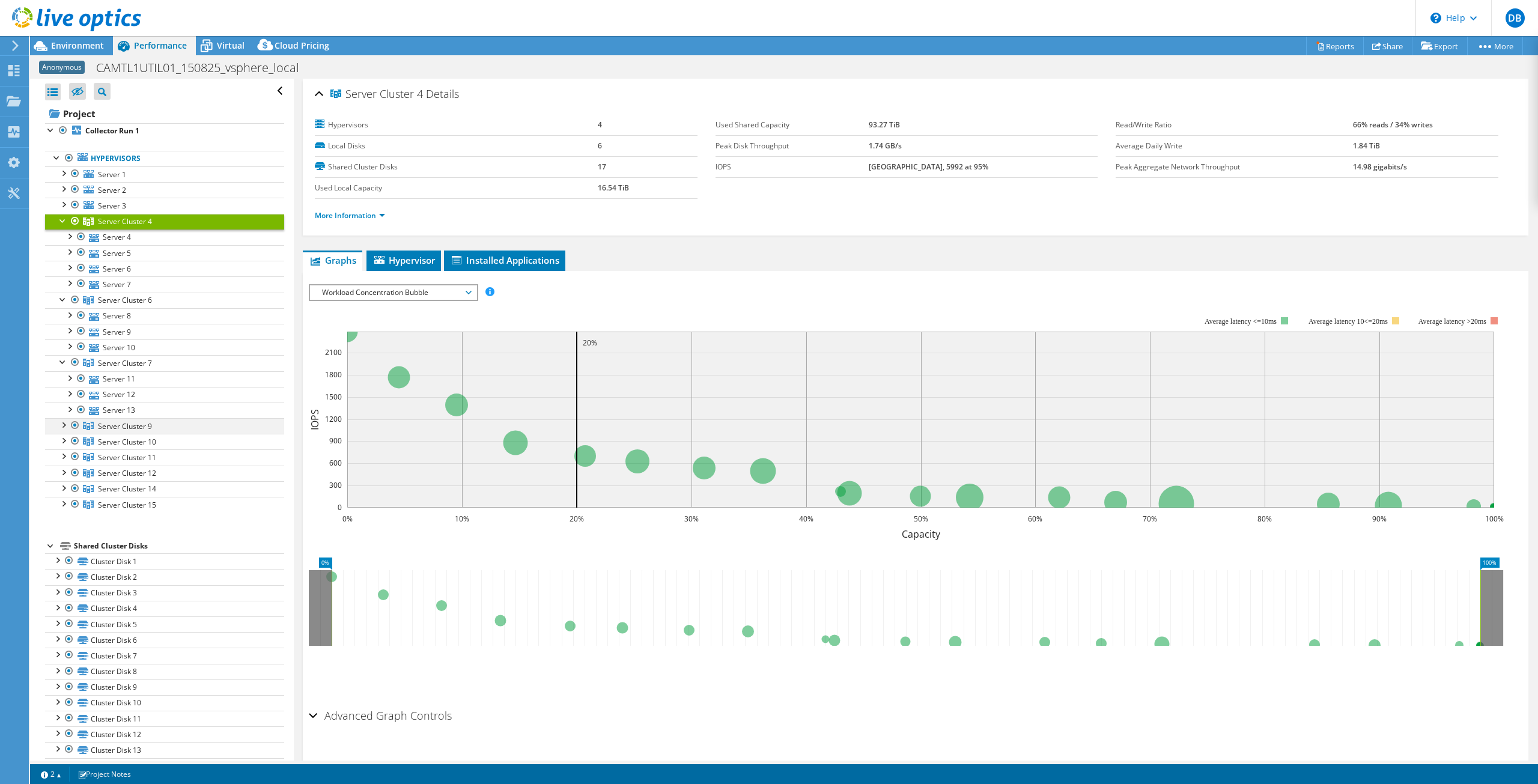
click at [62, 419] on div at bounding box center [63, 423] width 12 height 12
click at [135, 227] on span "Server Cluster 9" at bounding box center [125, 221] width 54 height 10
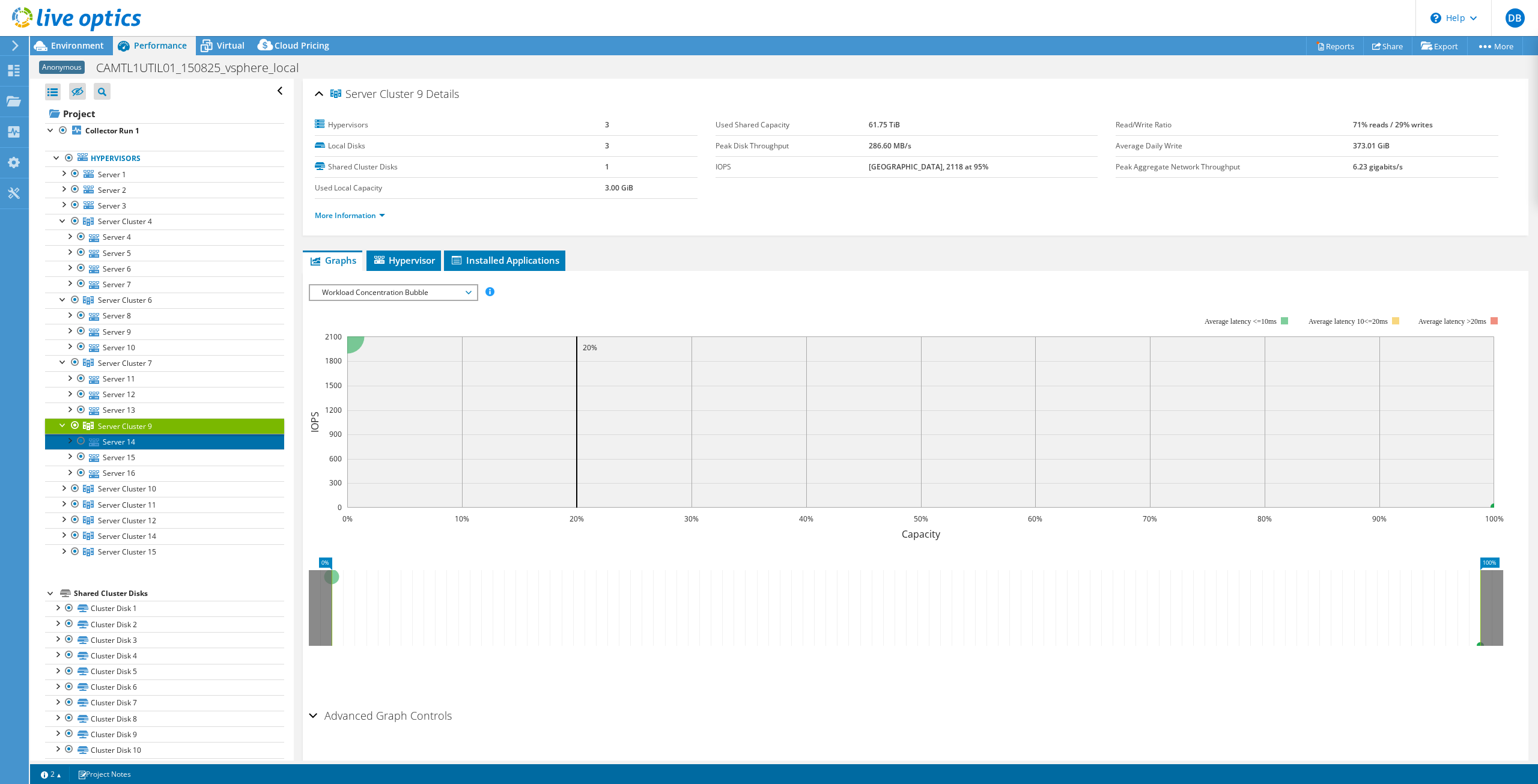
click at [129, 441] on link "Server 14" at bounding box center [165, 441] width 240 height 16
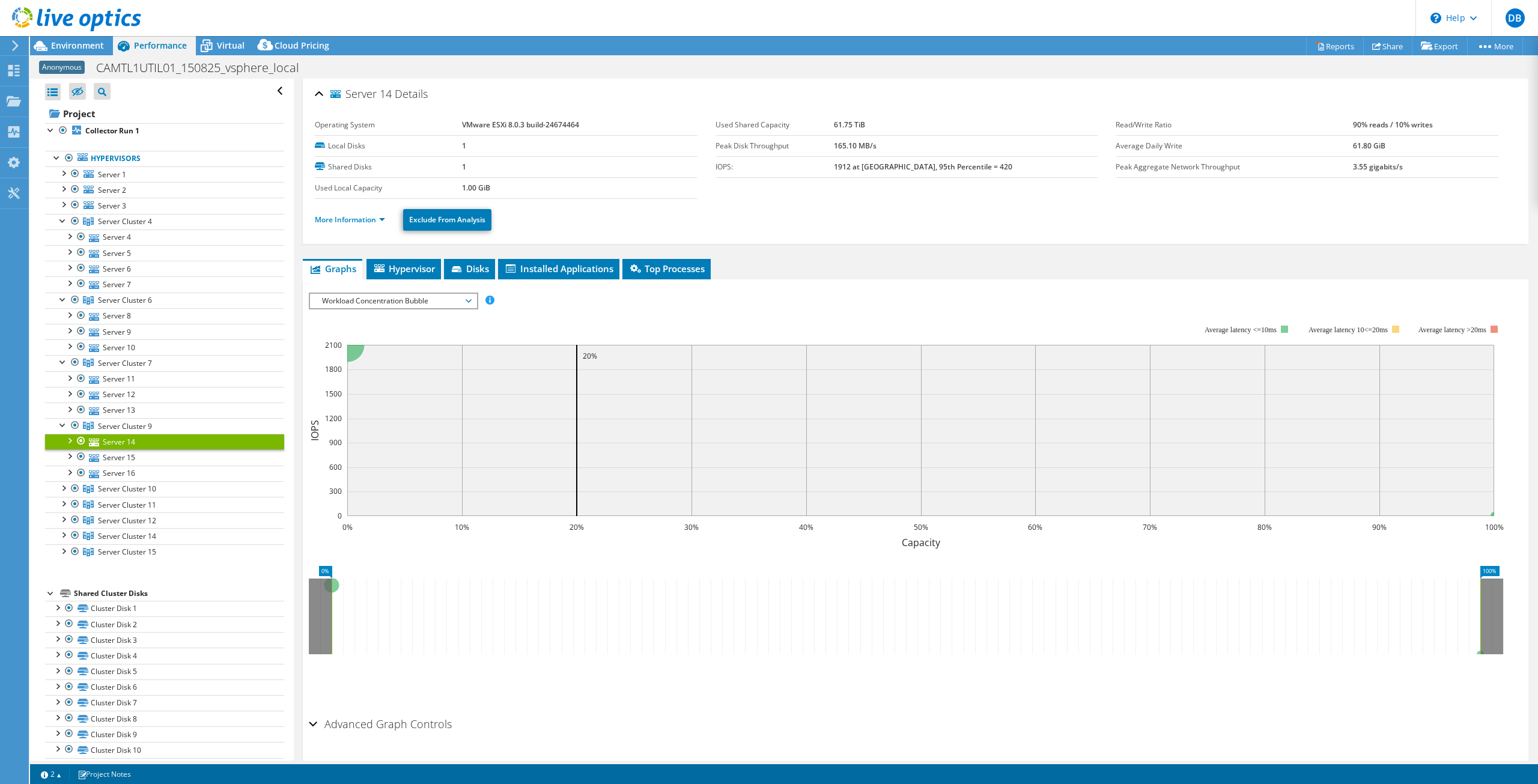
click at [358, 210] on ul "More Information Exclude From Analysis" at bounding box center [915, 218] width 1201 height 25
click at [356, 221] on link "More Information" at bounding box center [350, 219] width 70 height 10
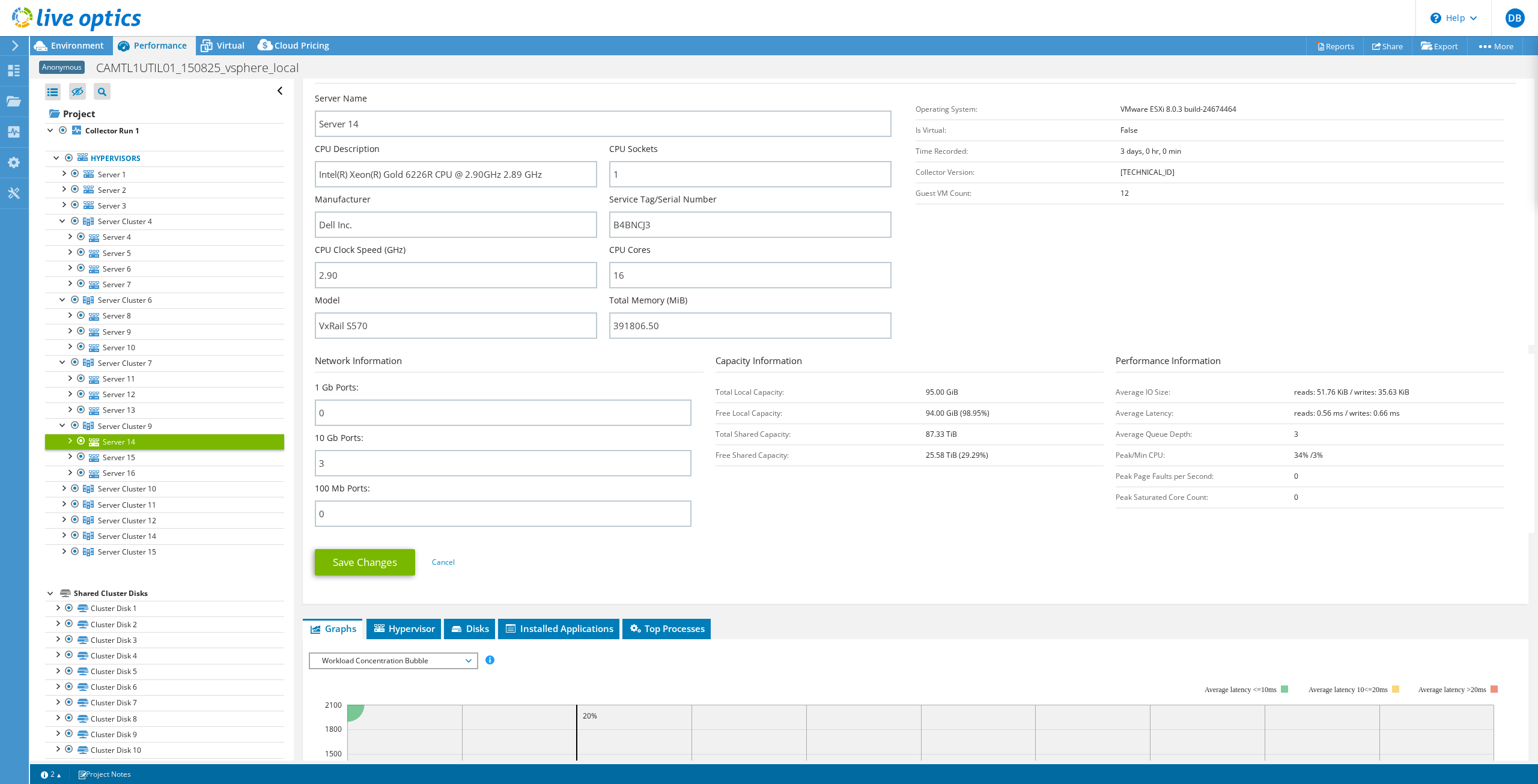
scroll to position [180, 0]
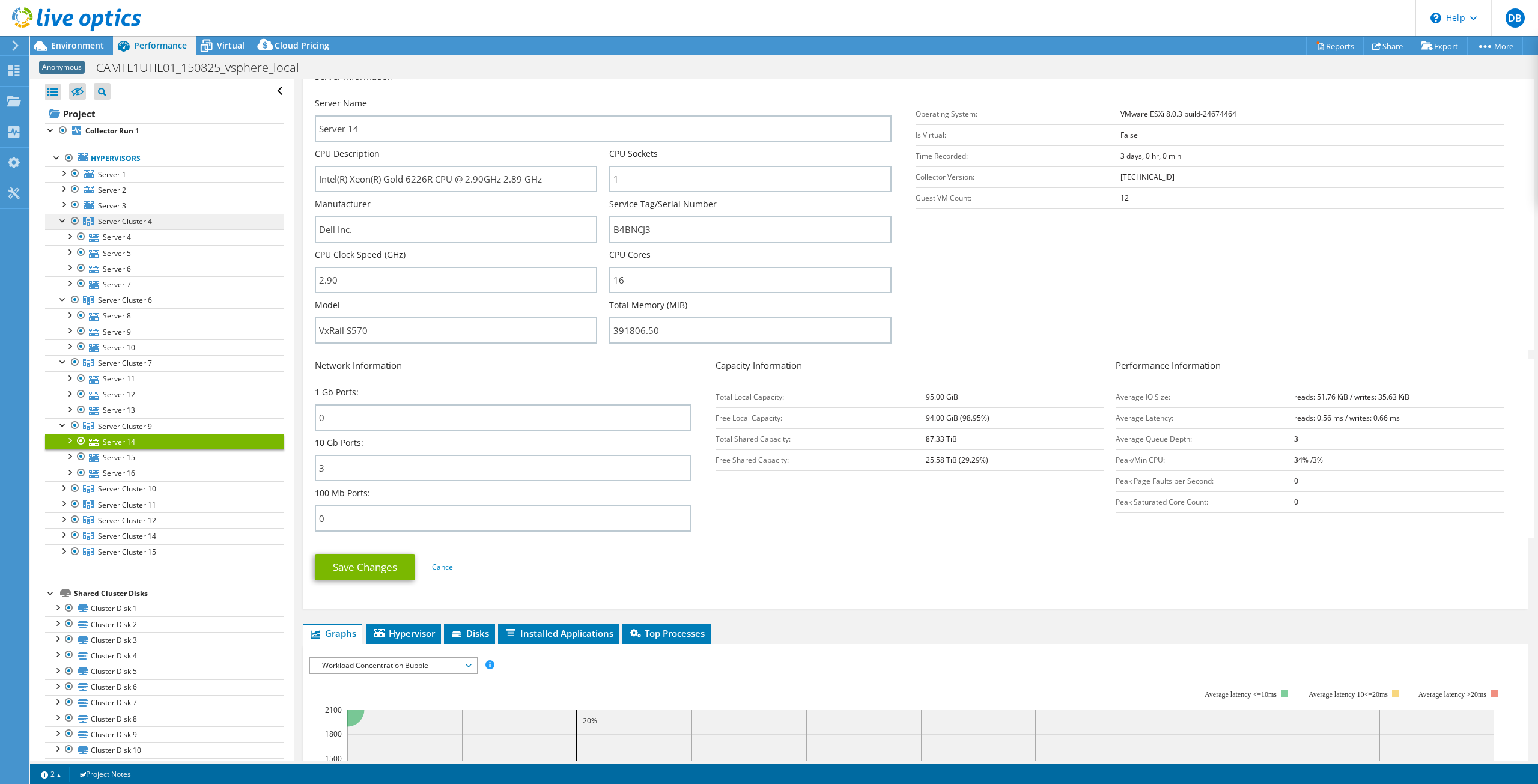
click at [105, 224] on span "Server Cluster 4" at bounding box center [125, 221] width 54 height 10
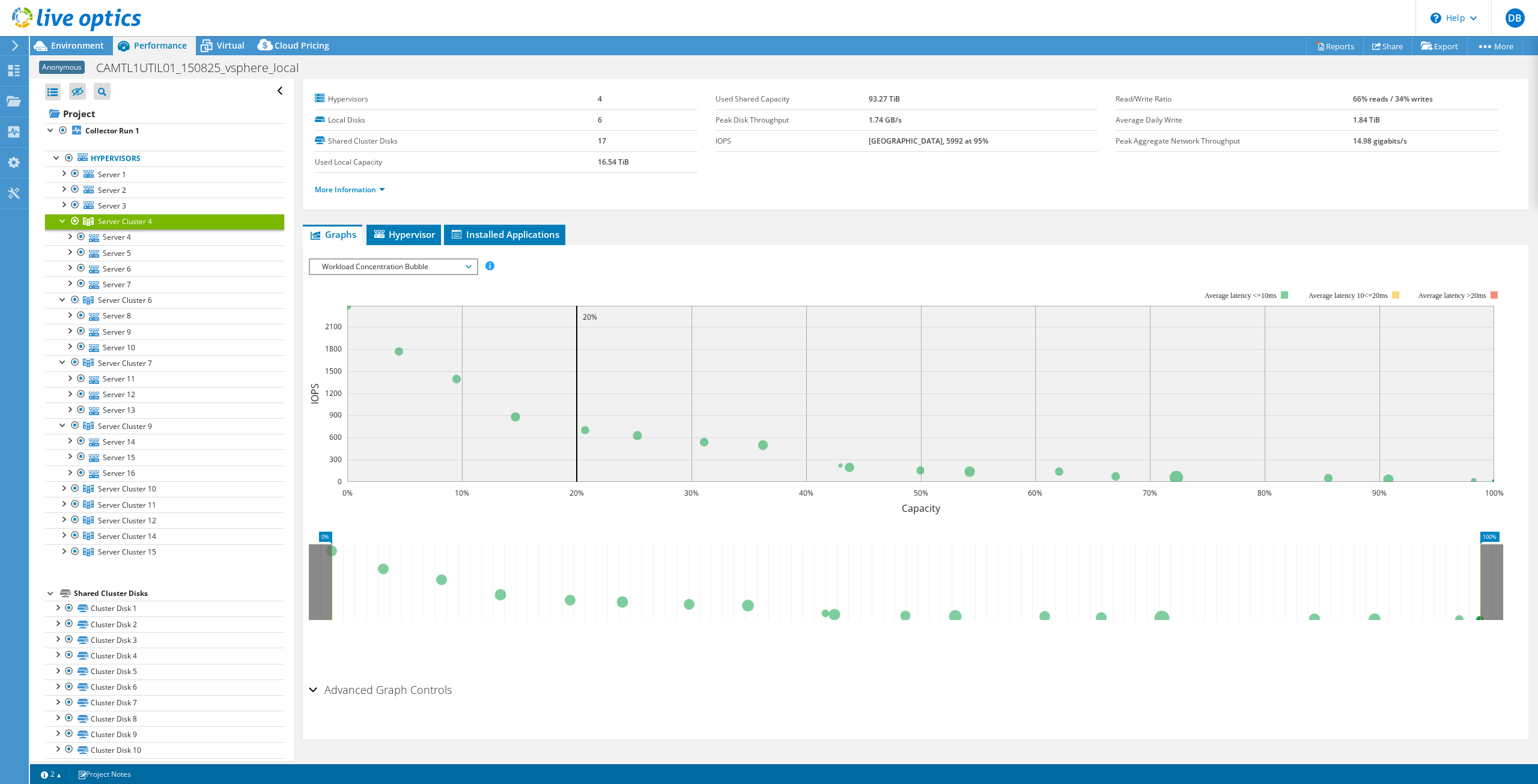
scroll to position [26, 0]
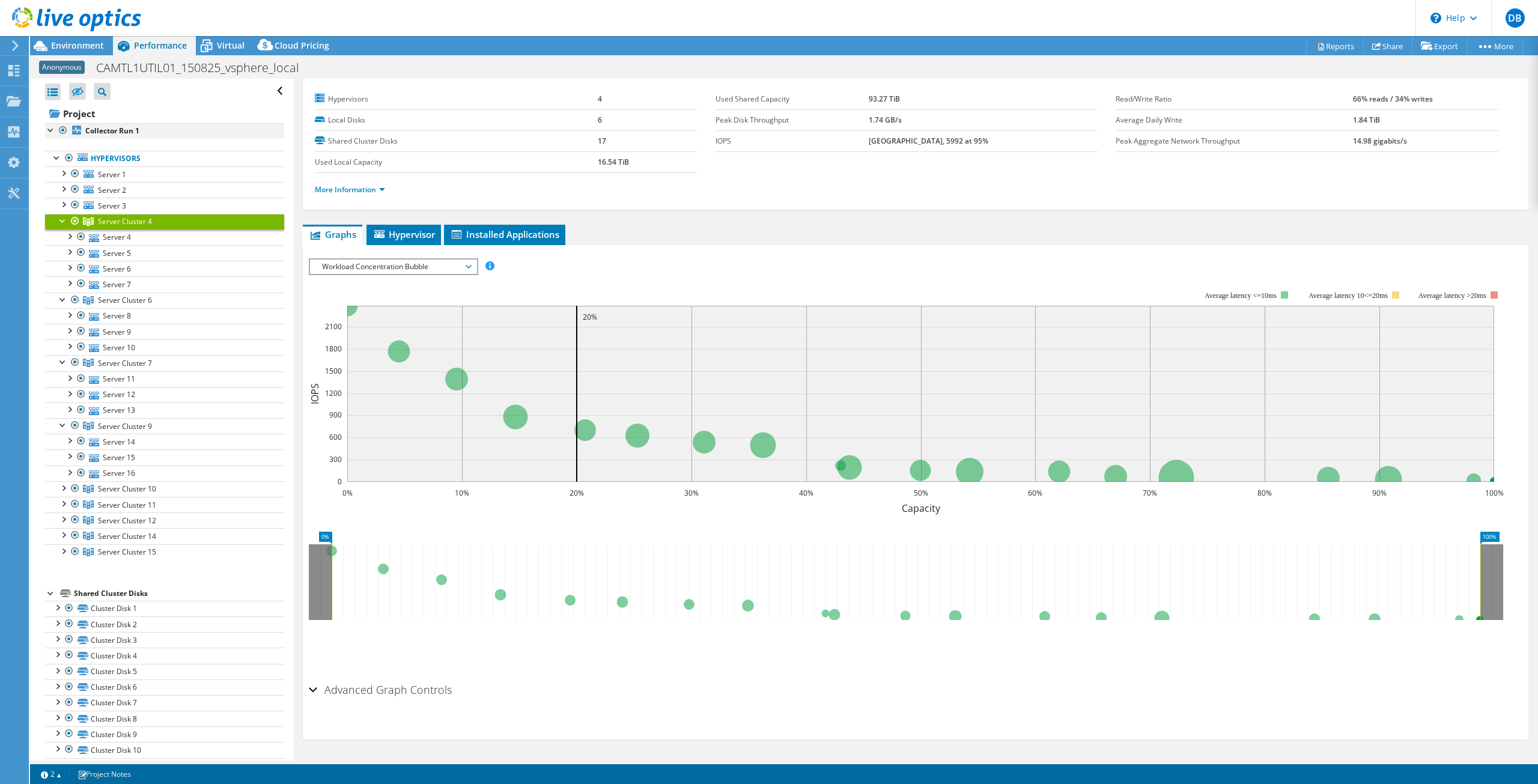
click at [48, 131] on div at bounding box center [51, 129] width 12 height 12
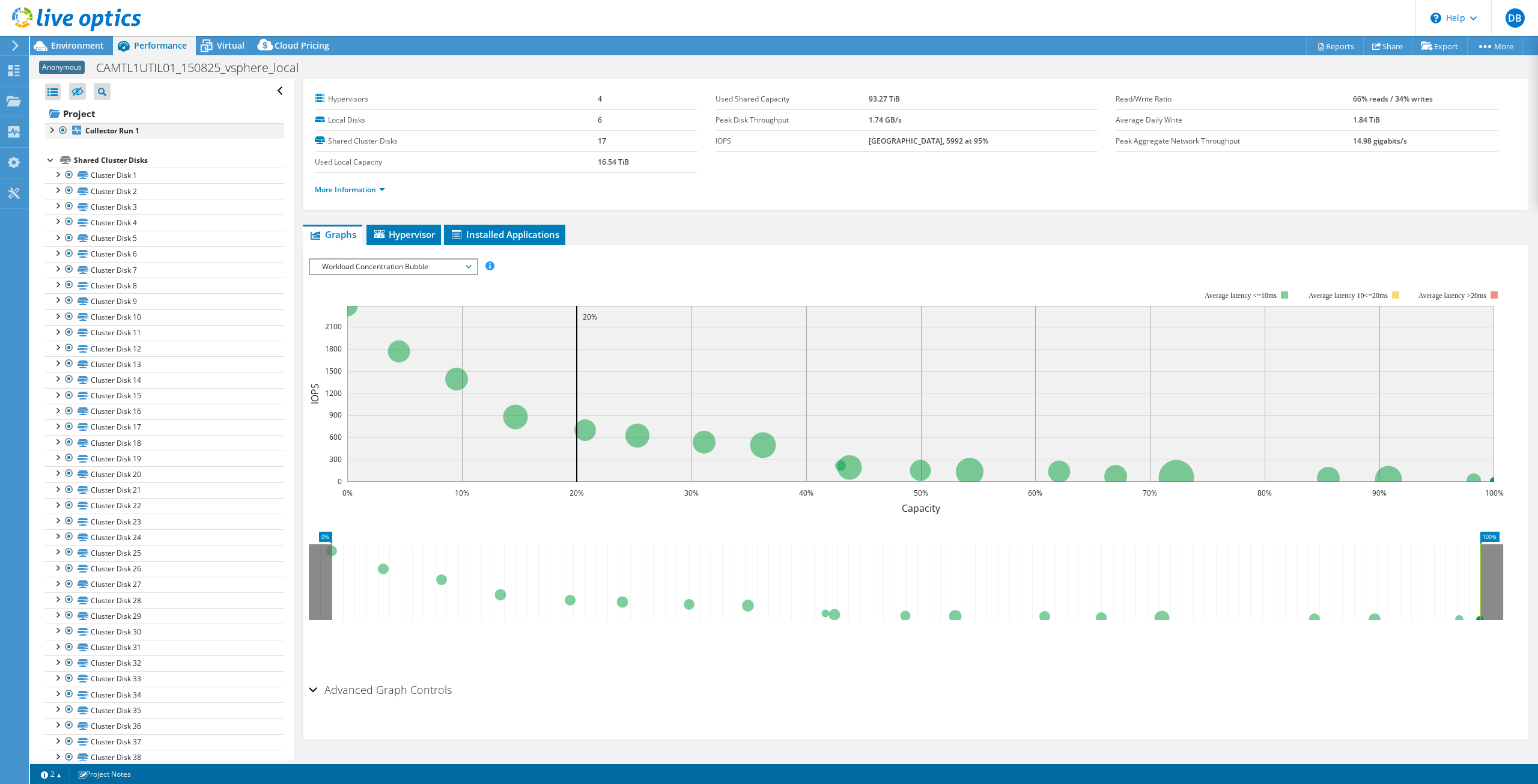
click at [48, 131] on div at bounding box center [51, 129] width 12 height 12
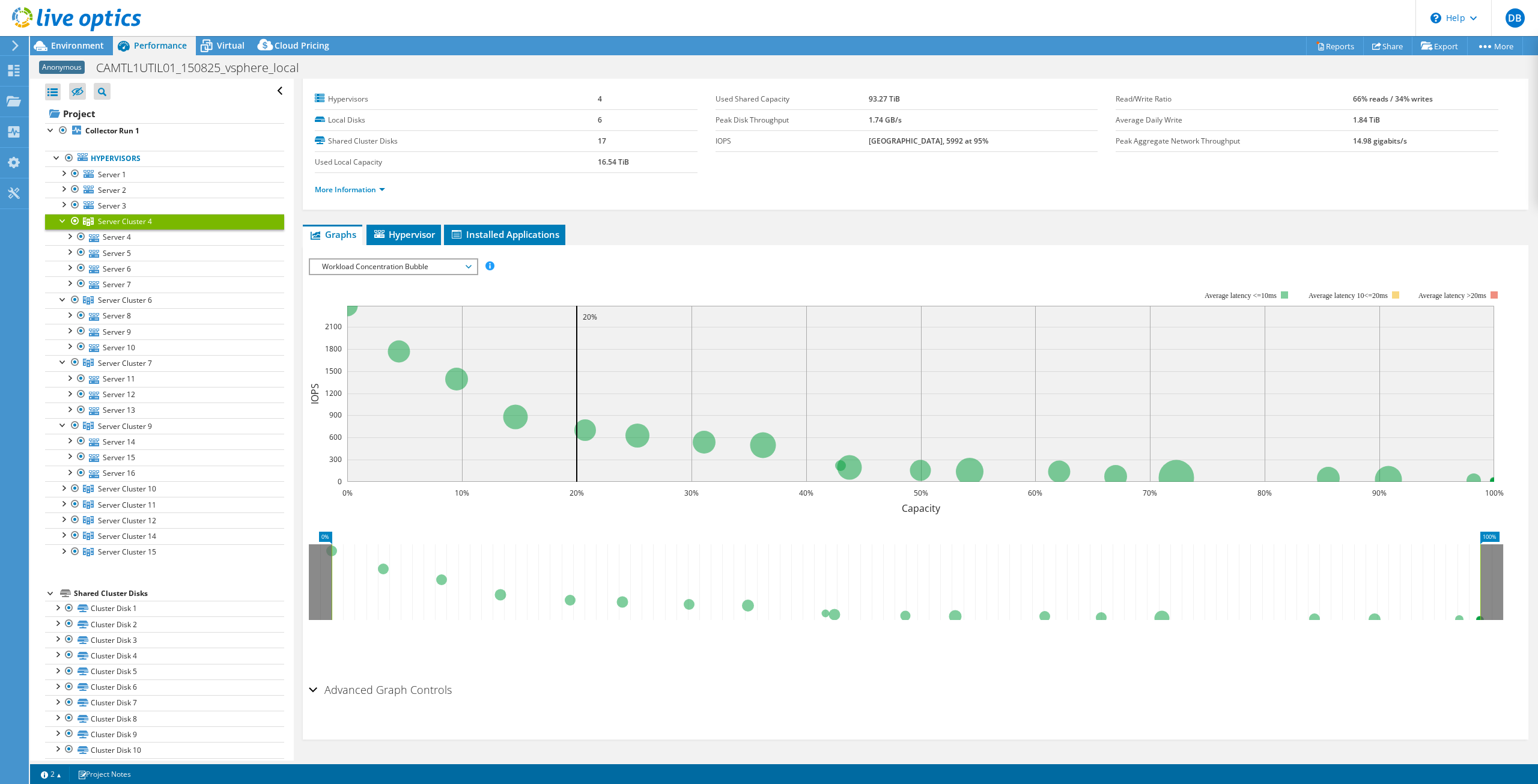
drag, startPoint x: 127, startPoint y: 224, endPoint x: 118, endPoint y: 224, distance: 9.0
click at [118, 224] on span "Server Cluster 4" at bounding box center [125, 221] width 54 height 10
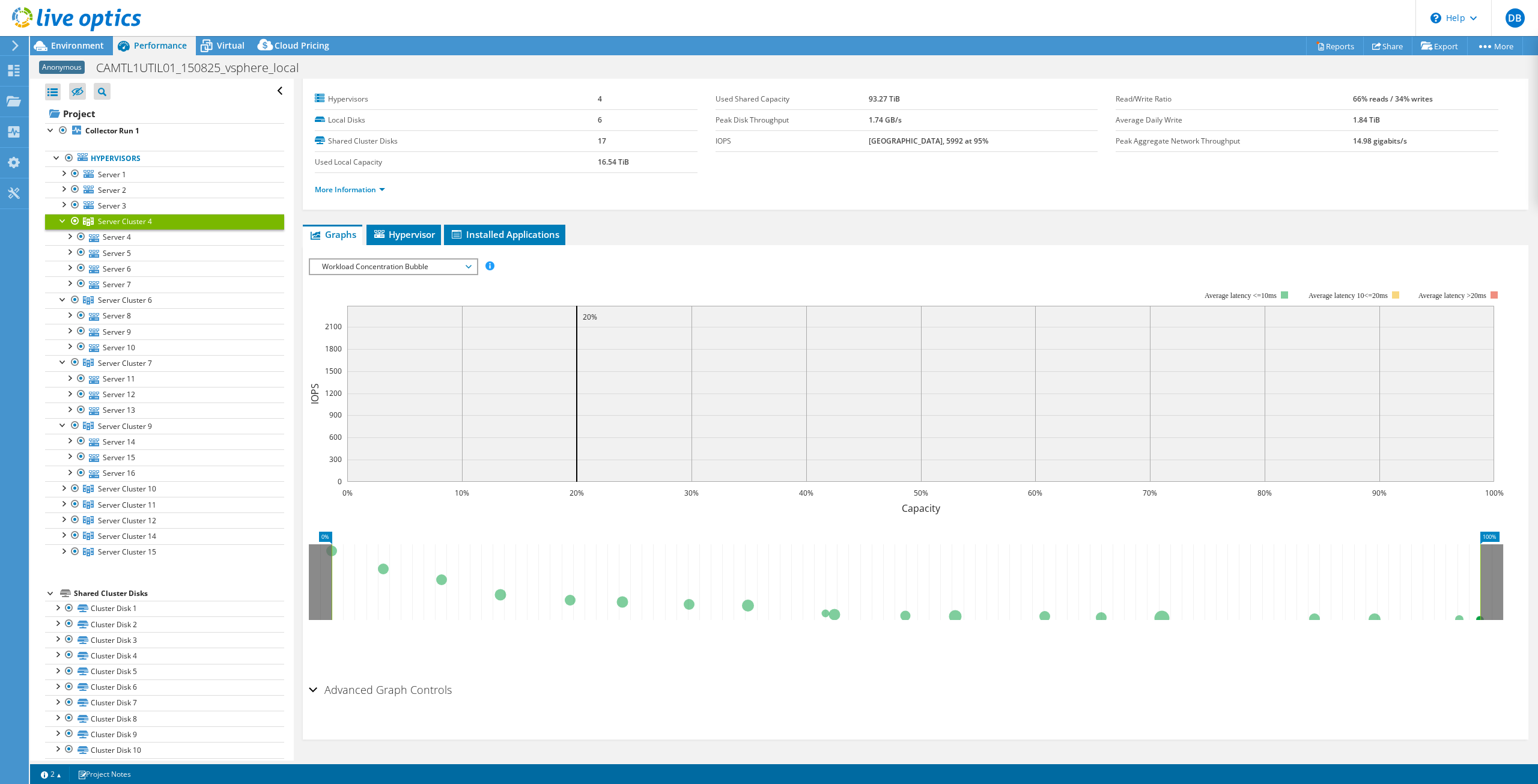
scroll to position [0, 0]
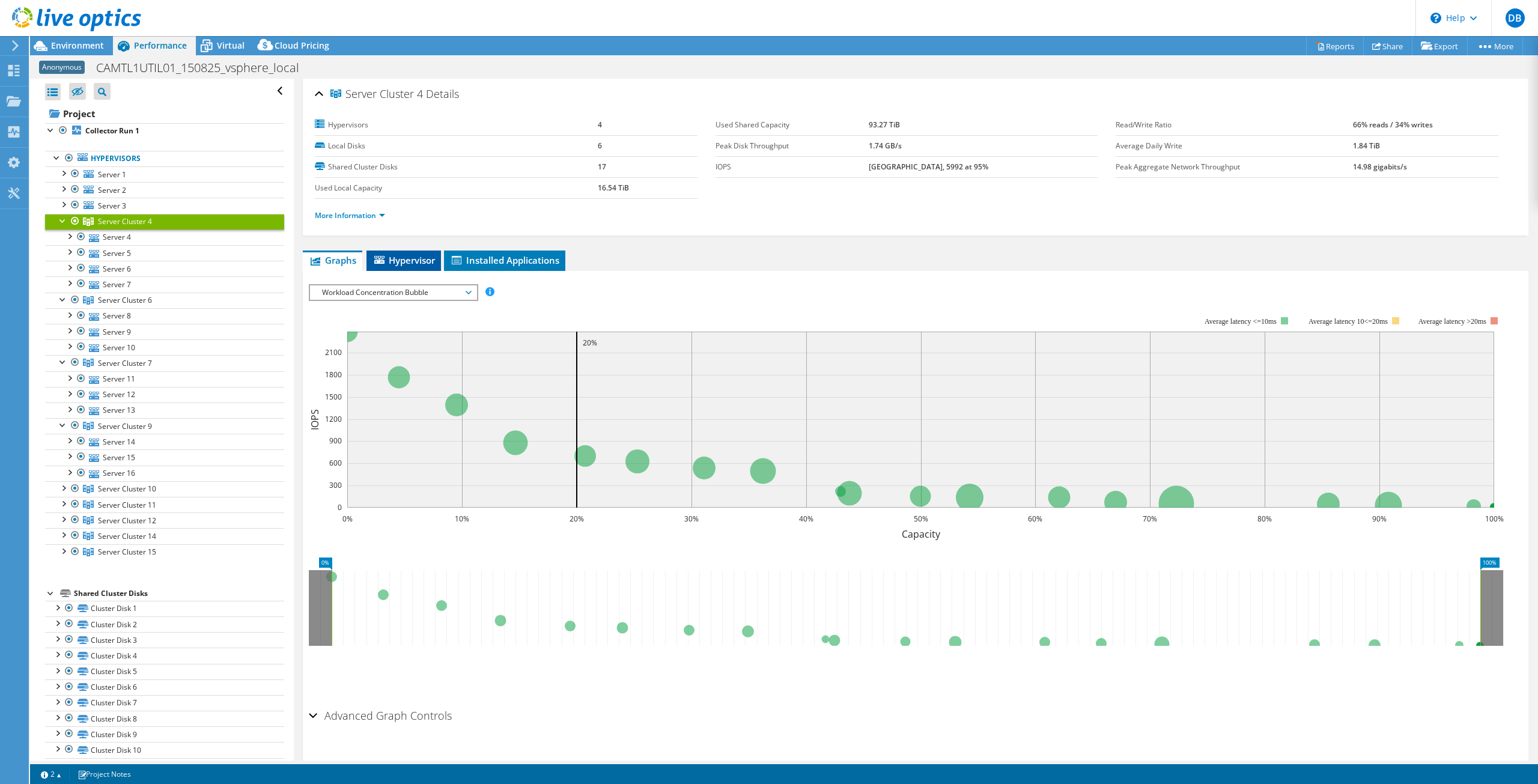
click at [400, 262] on span "Hypervisor" at bounding box center [404, 260] width 63 height 12
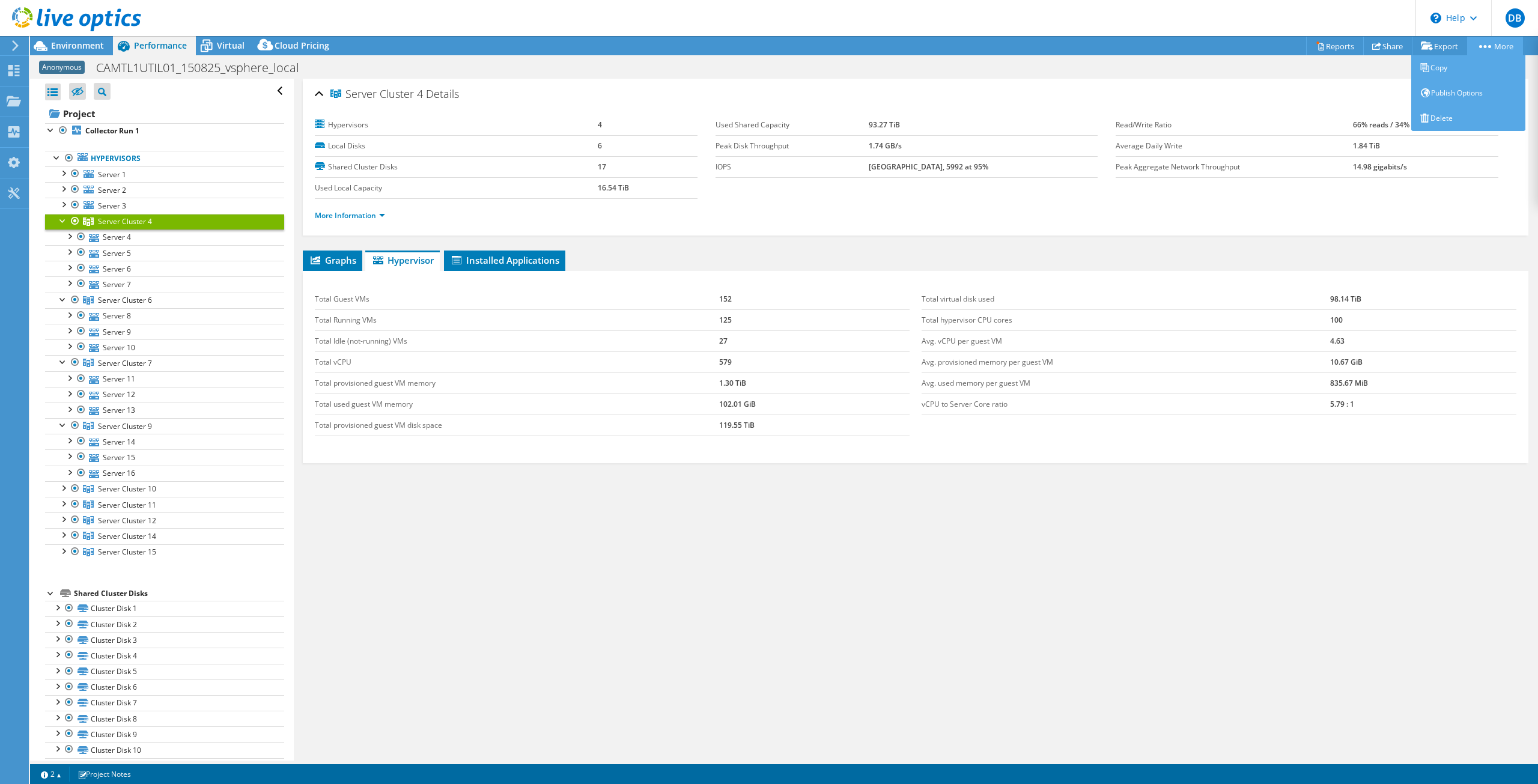
click at [1489, 39] on link "More" at bounding box center [1495, 46] width 55 height 18
click at [120, 223] on span "Server Cluster 4" at bounding box center [125, 221] width 54 height 10
click at [109, 155] on link "Hypervisors" at bounding box center [165, 158] width 240 height 16
click at [57, 159] on div at bounding box center [56, 156] width 12 height 12
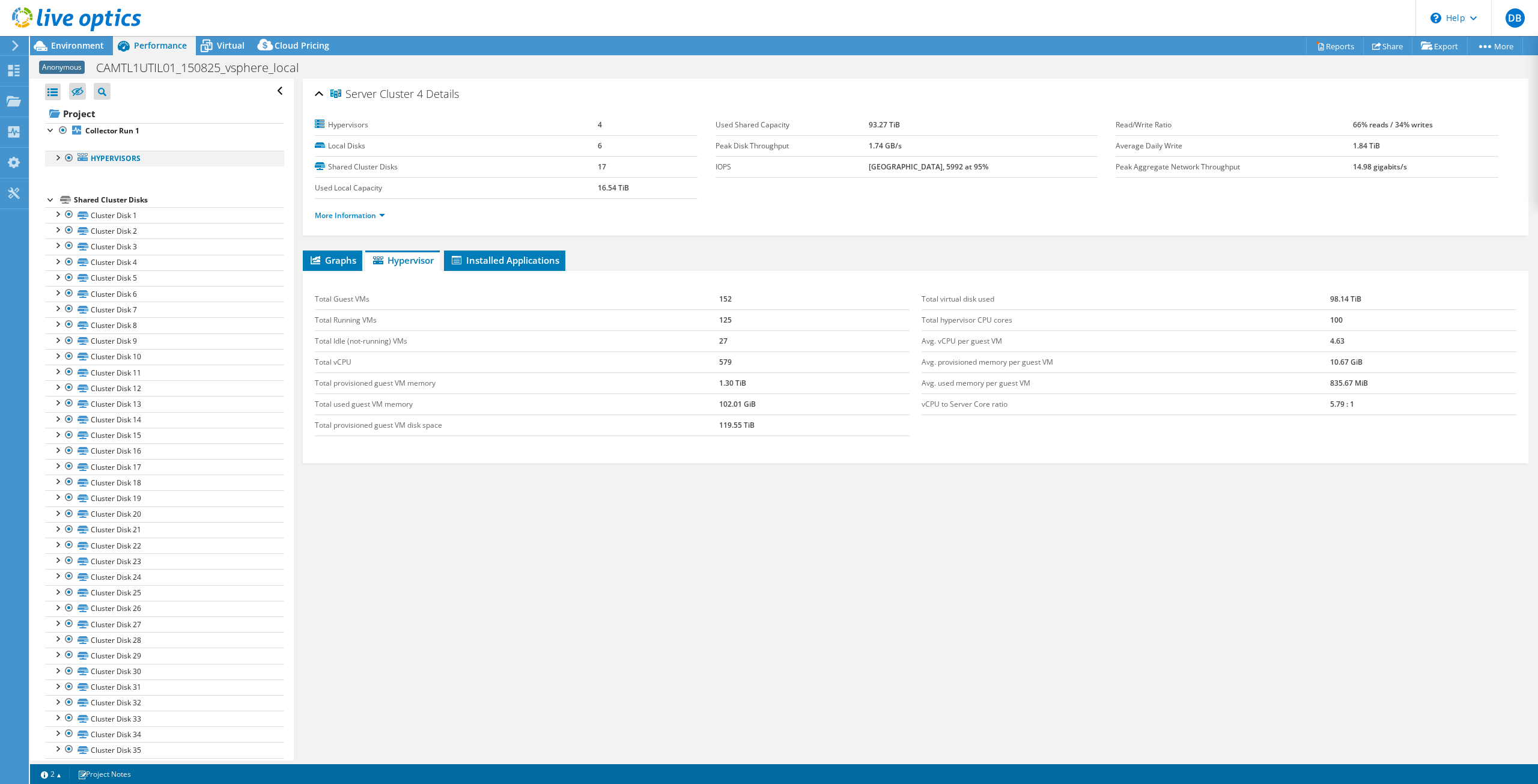
click at [59, 159] on div at bounding box center [56, 156] width 12 height 12
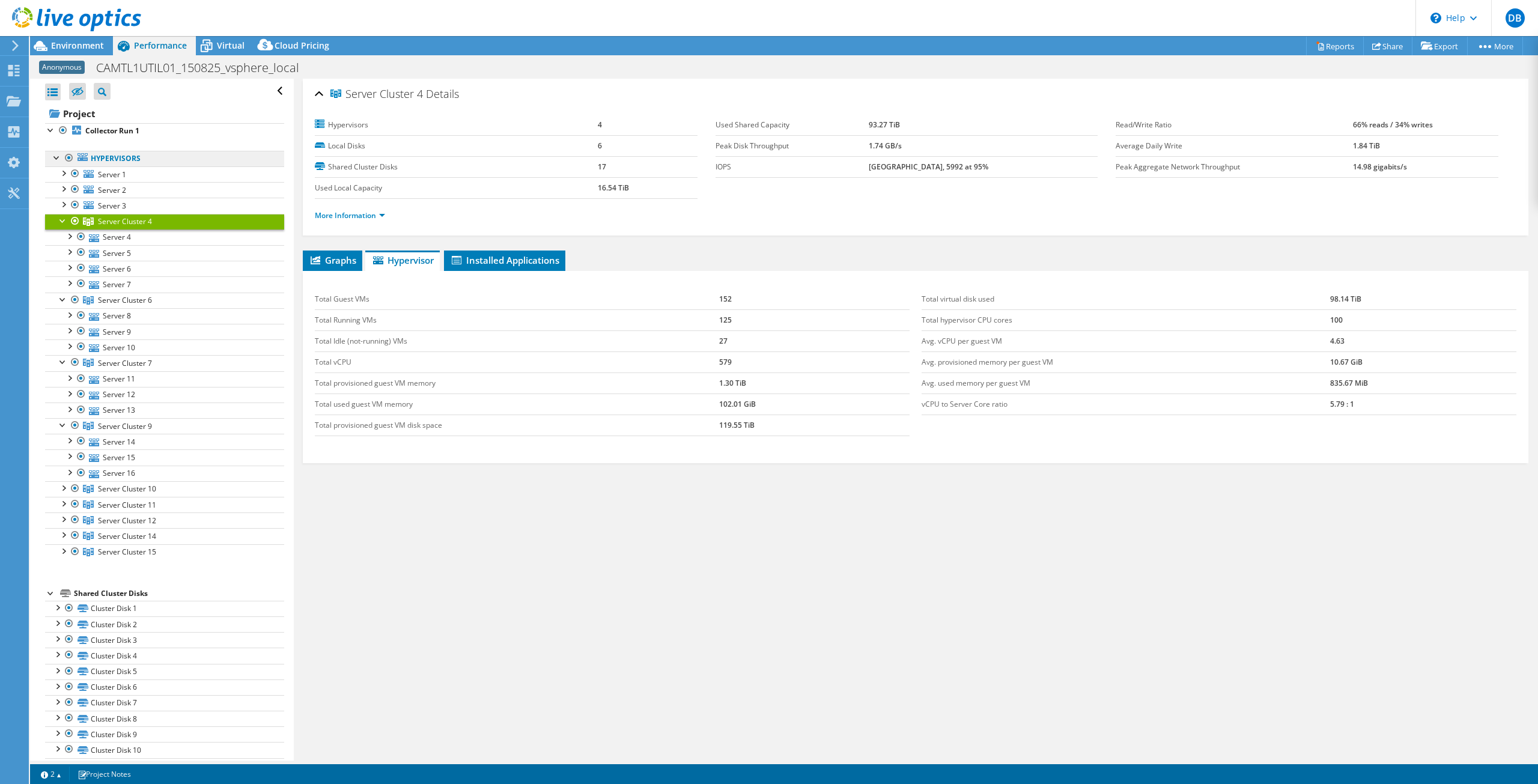
click at [114, 160] on link "Hypervisors" at bounding box center [165, 158] width 240 height 16
click at [107, 176] on span "Server 1" at bounding box center [112, 174] width 29 height 10
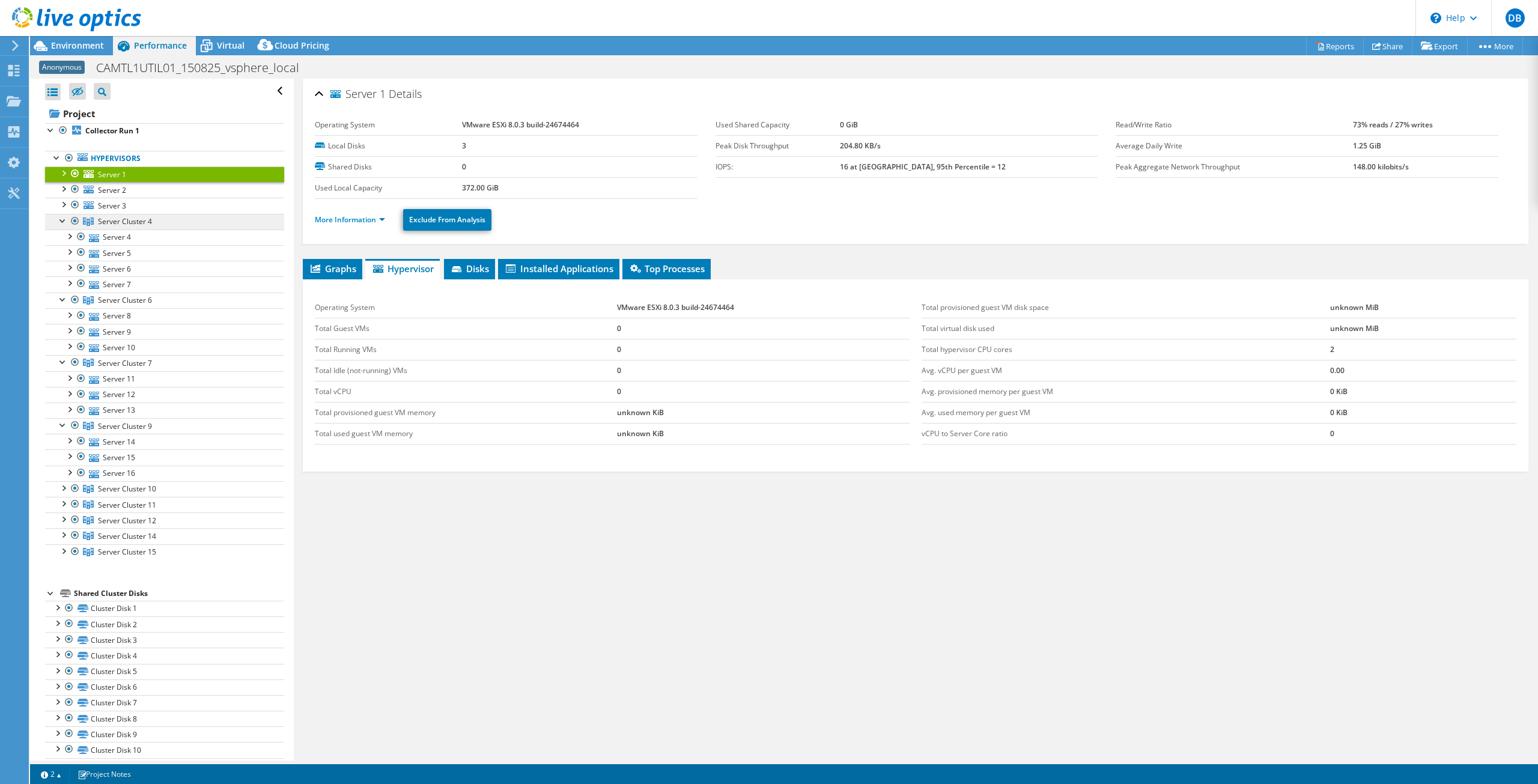
click at [126, 222] on span "Server Cluster 4" at bounding box center [125, 221] width 54 height 10
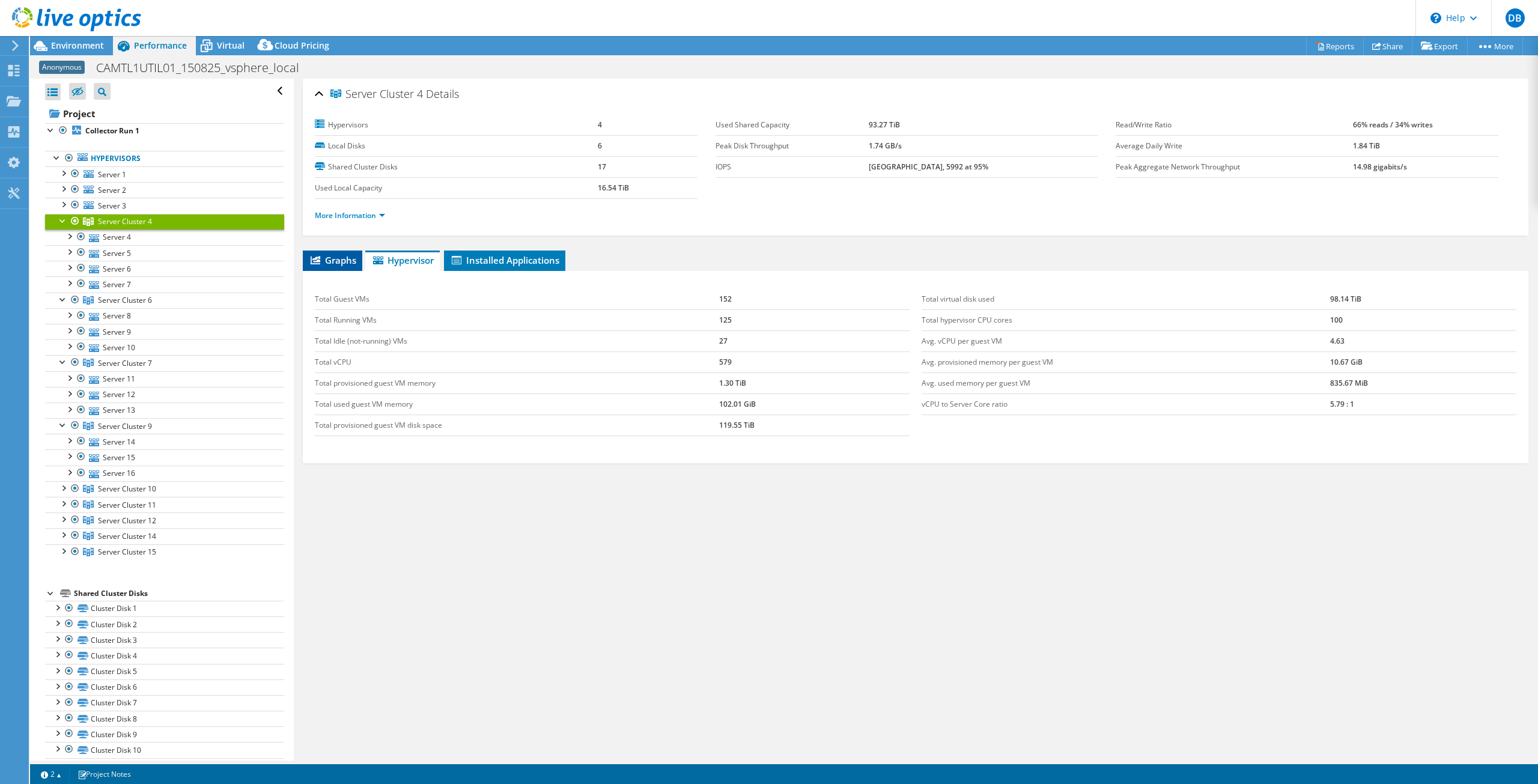
click at [331, 263] on span "Graphs" at bounding box center [332, 260] width 47 height 12
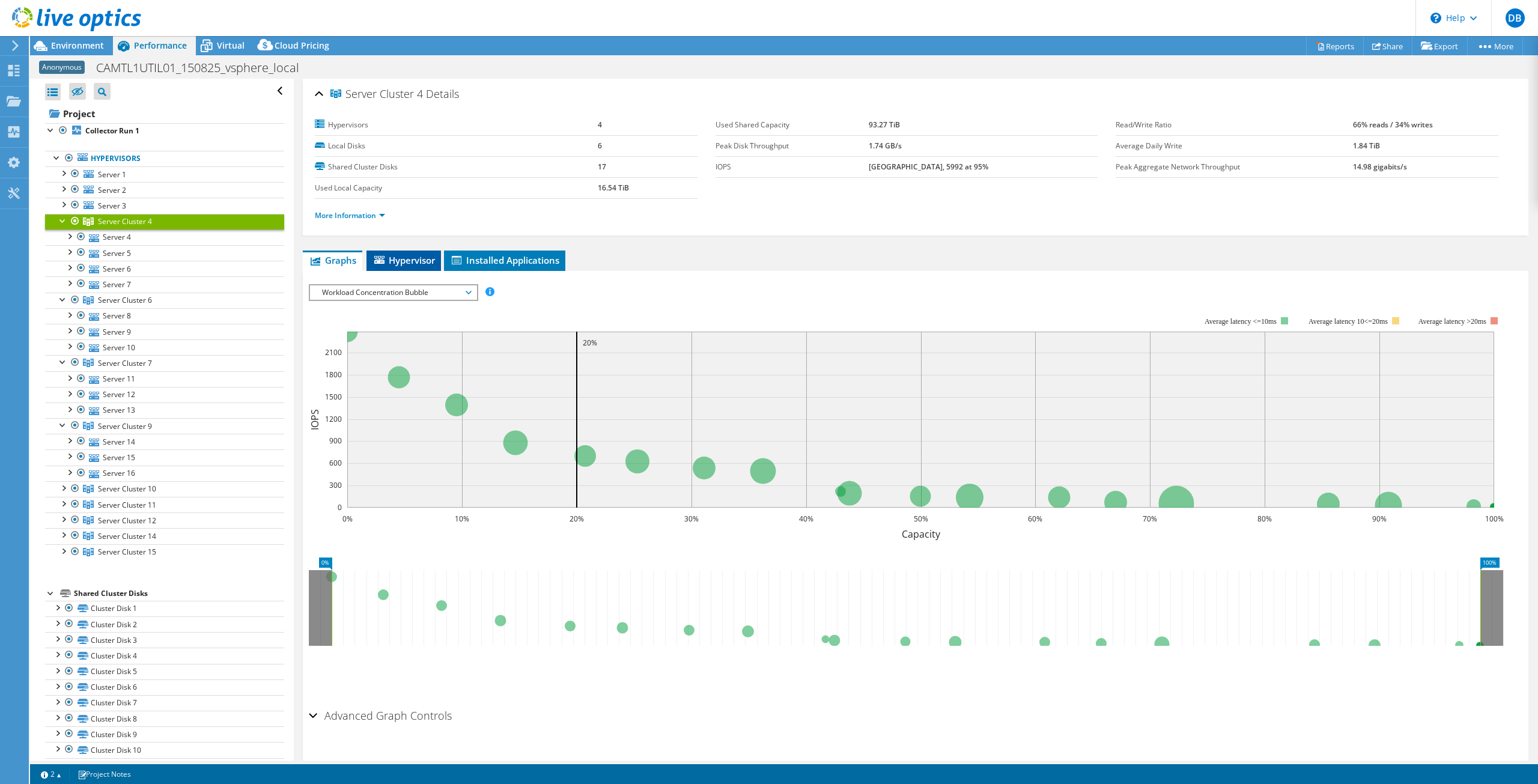
click at [399, 263] on span "Hypervisor" at bounding box center [404, 260] width 63 height 12
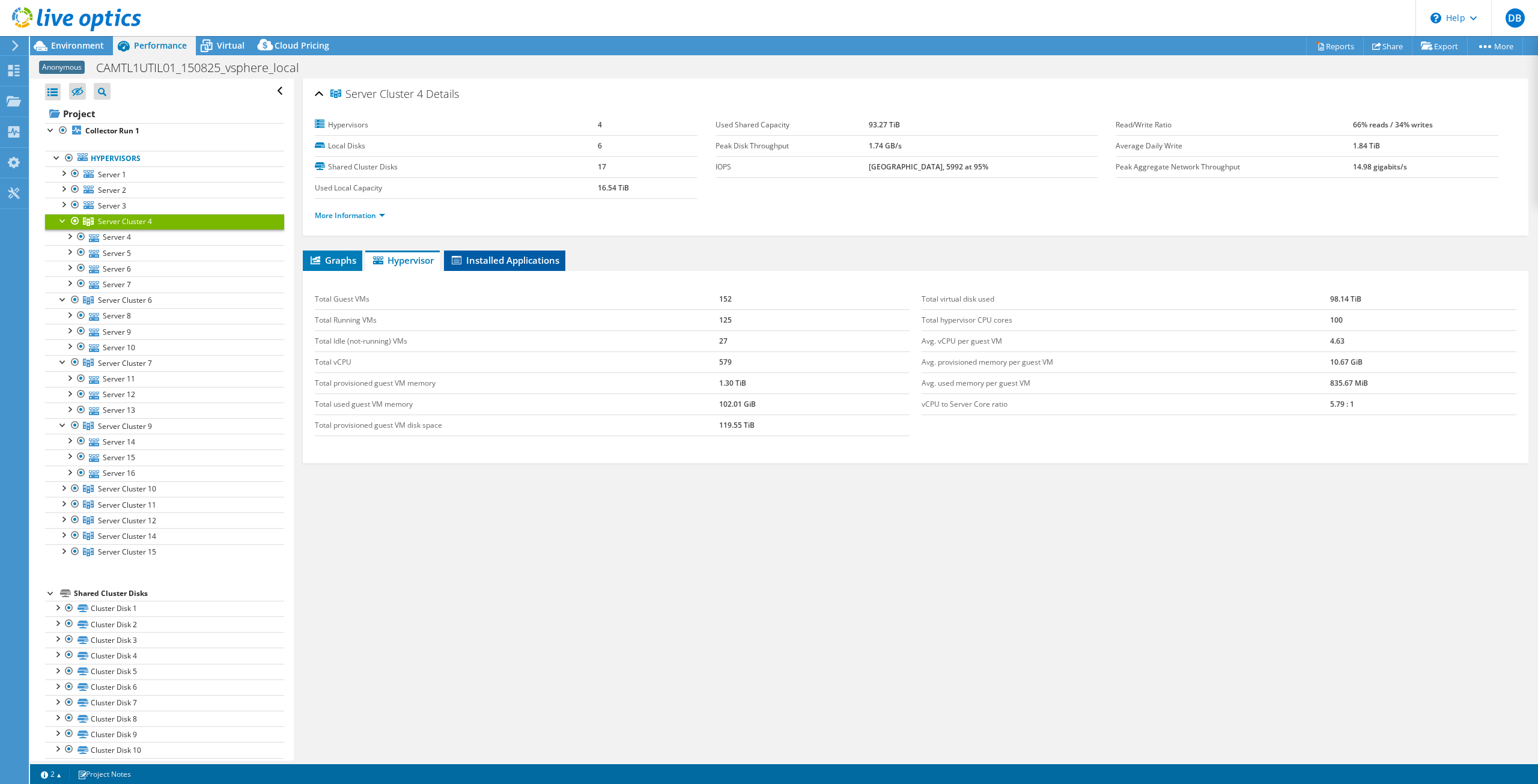
click at [503, 254] on span "Installed Applications" at bounding box center [505, 260] width 109 height 12
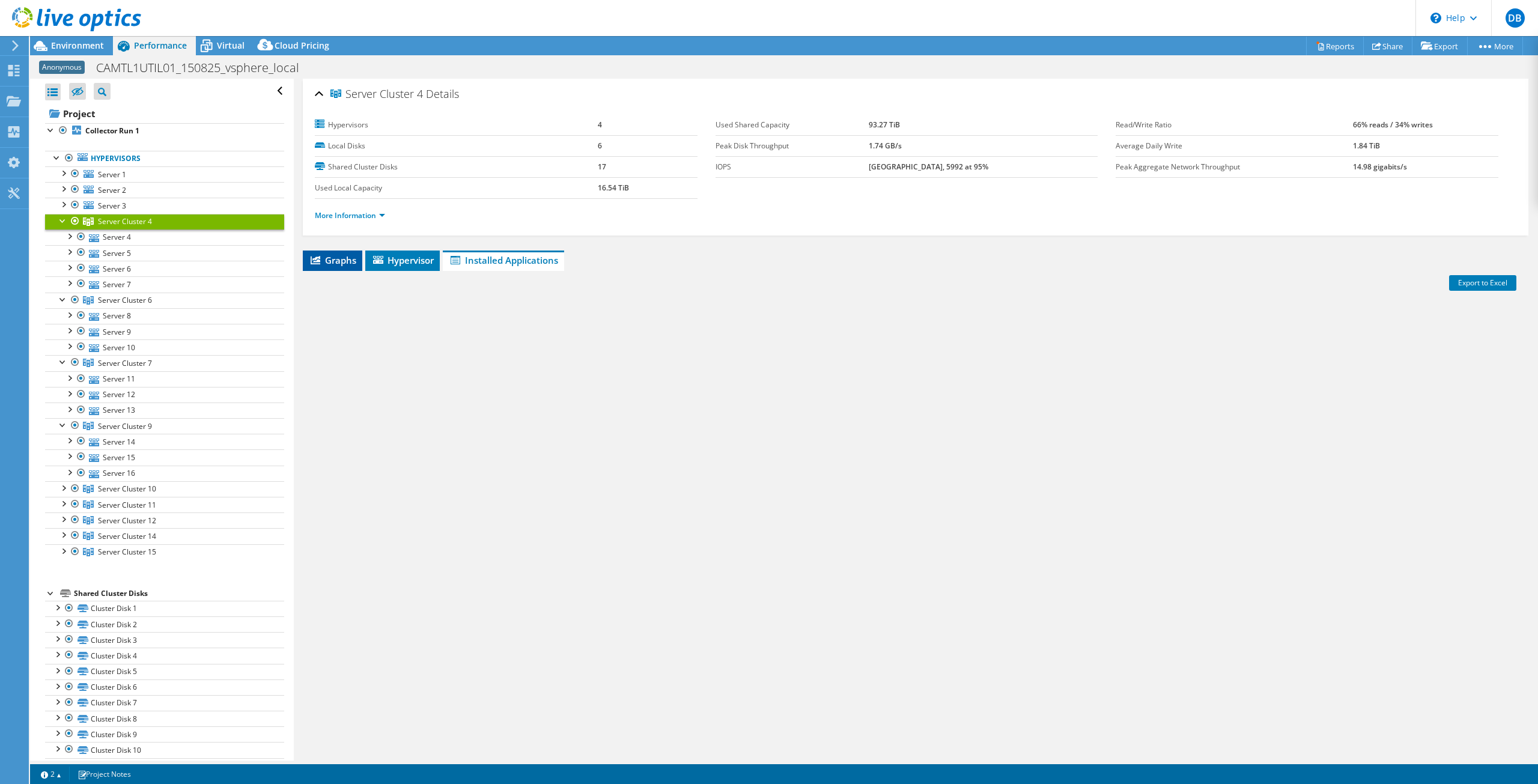
click at [336, 264] on span "Graphs" at bounding box center [332, 260] width 47 height 12
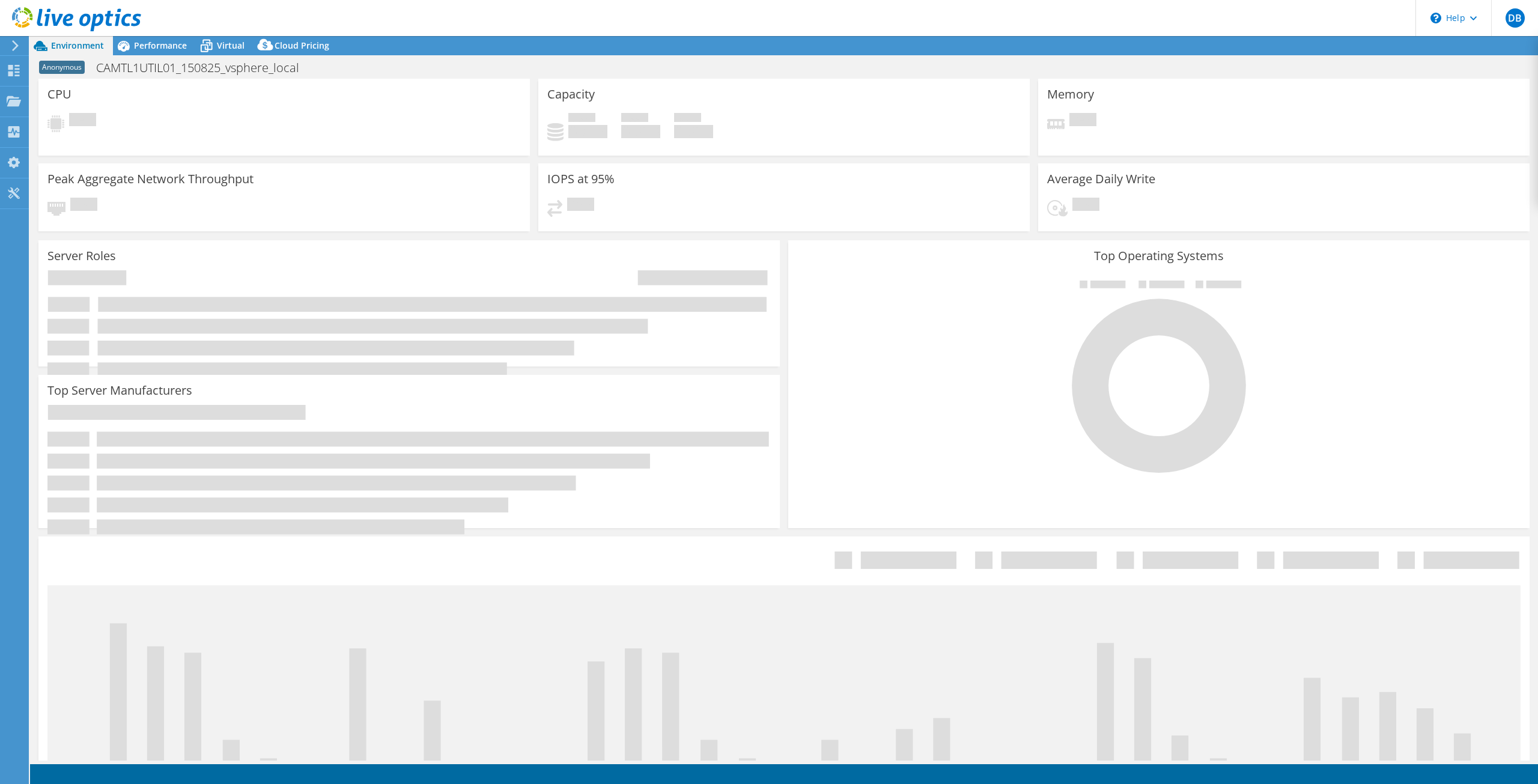
select select "USD"
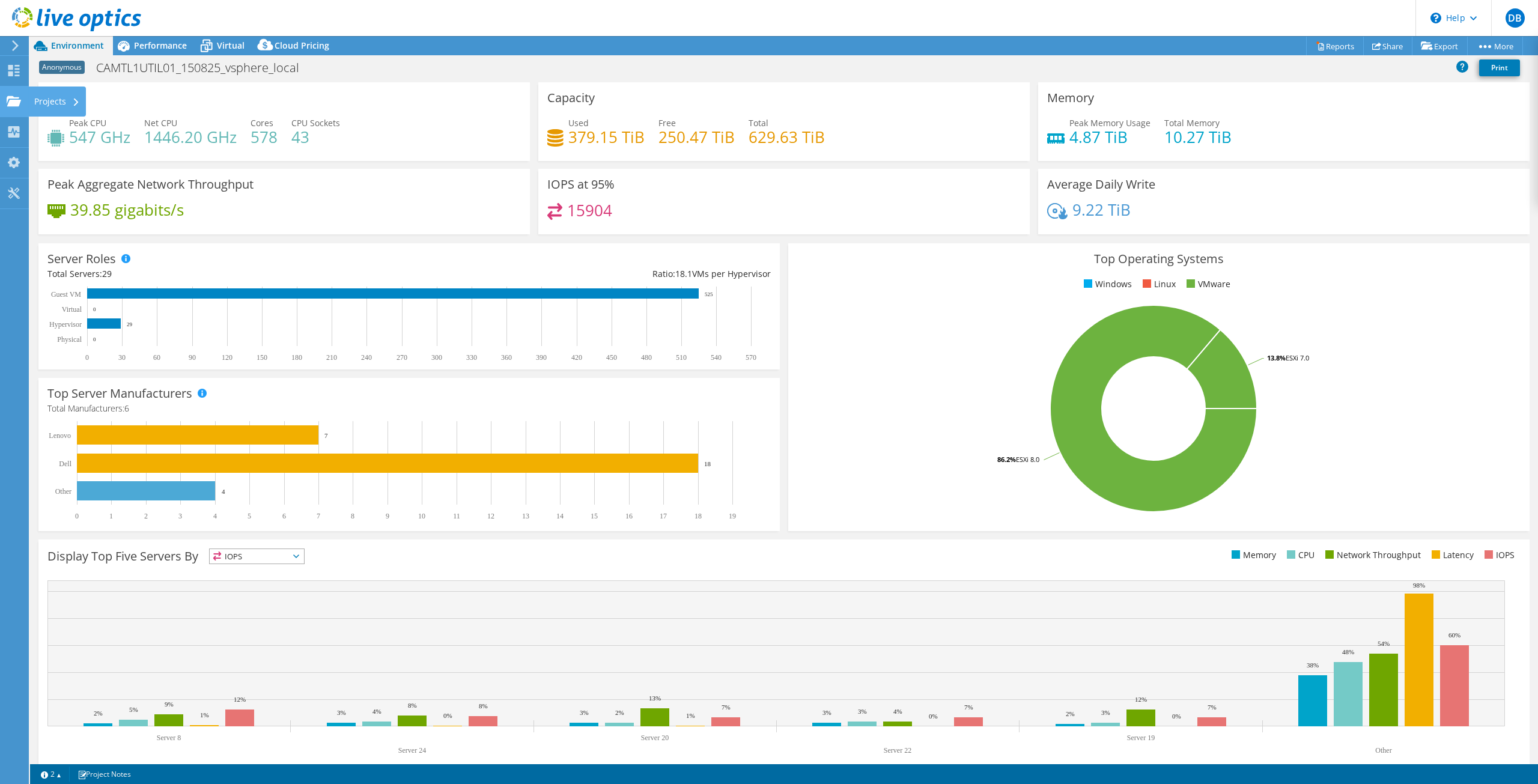
click at [7, 102] on icon at bounding box center [14, 101] width 15 height 11
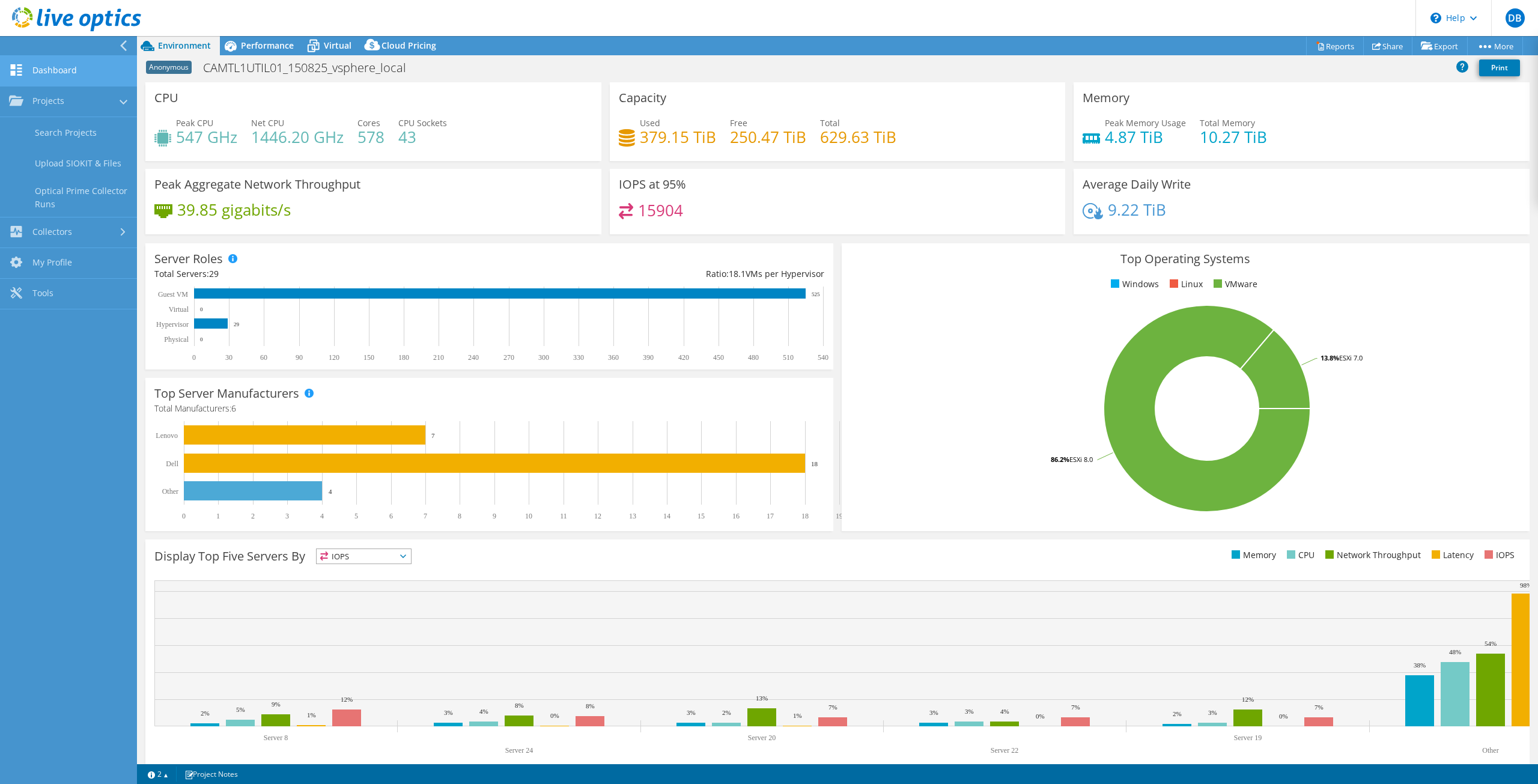
click at [41, 69] on link "Dashboard" at bounding box center [68, 70] width 137 height 31
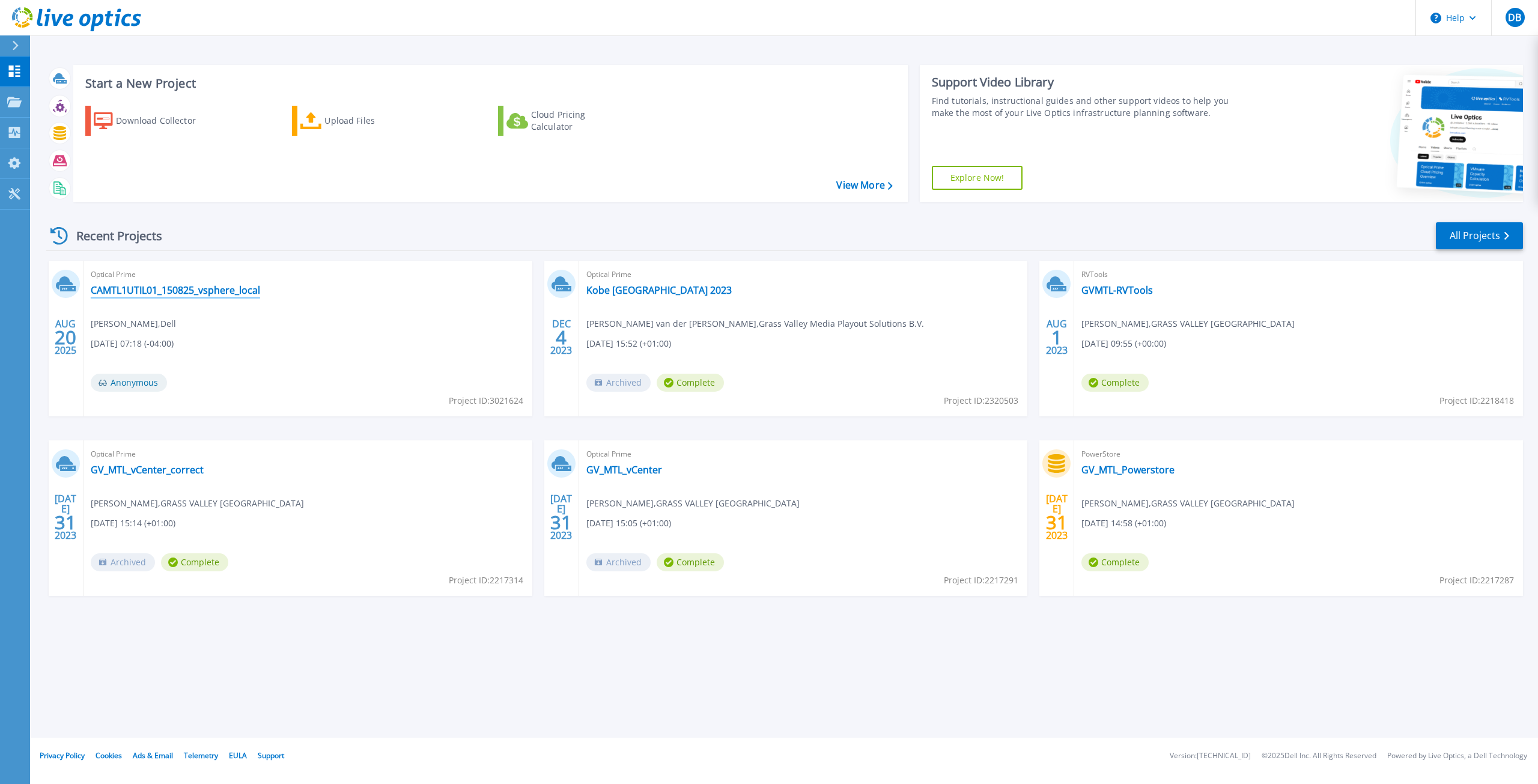
click at [147, 291] on link "CAMTL1UTIL01_150825_vsphere_local" at bounding box center [175, 289] width 169 height 12
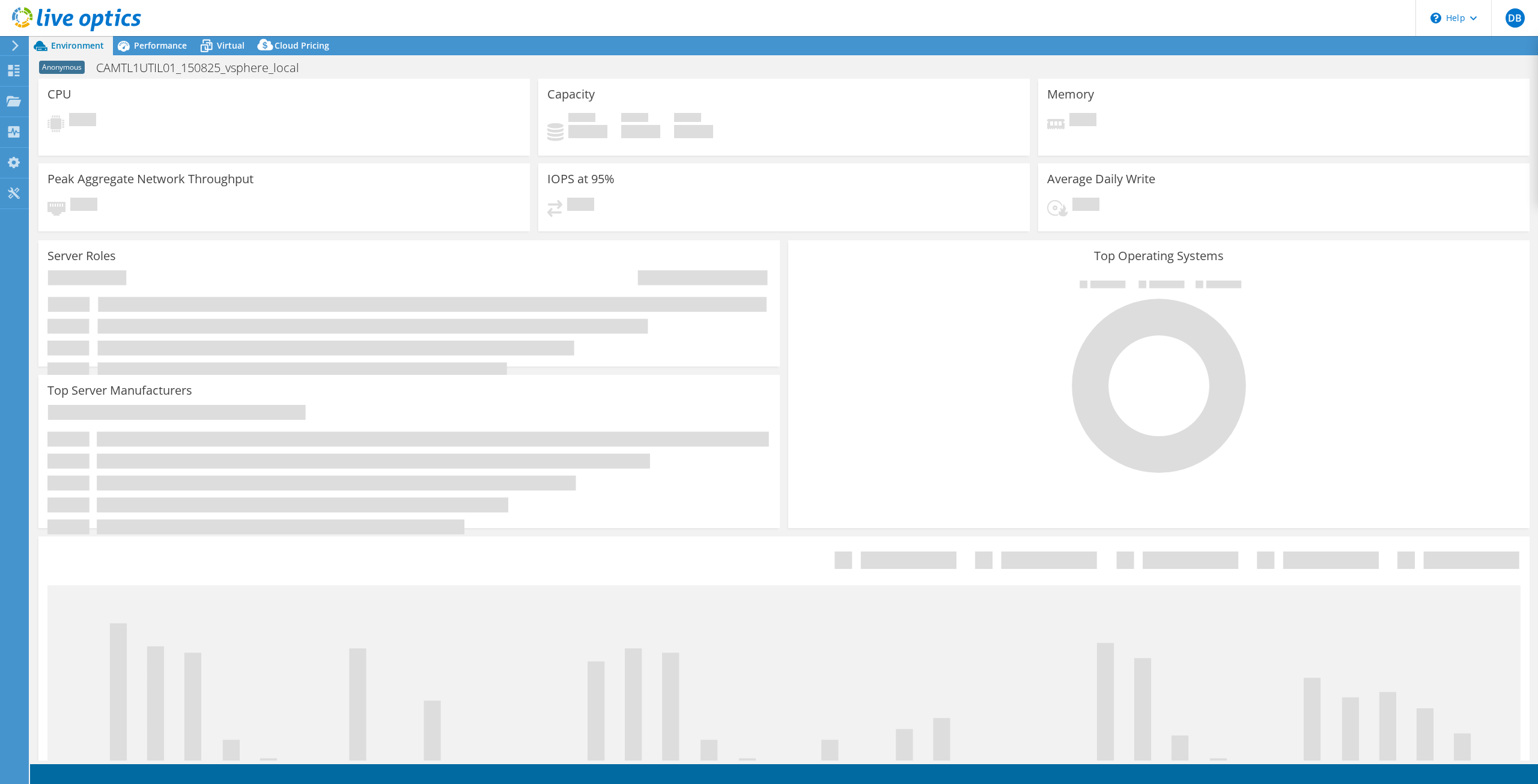
select select "USD"
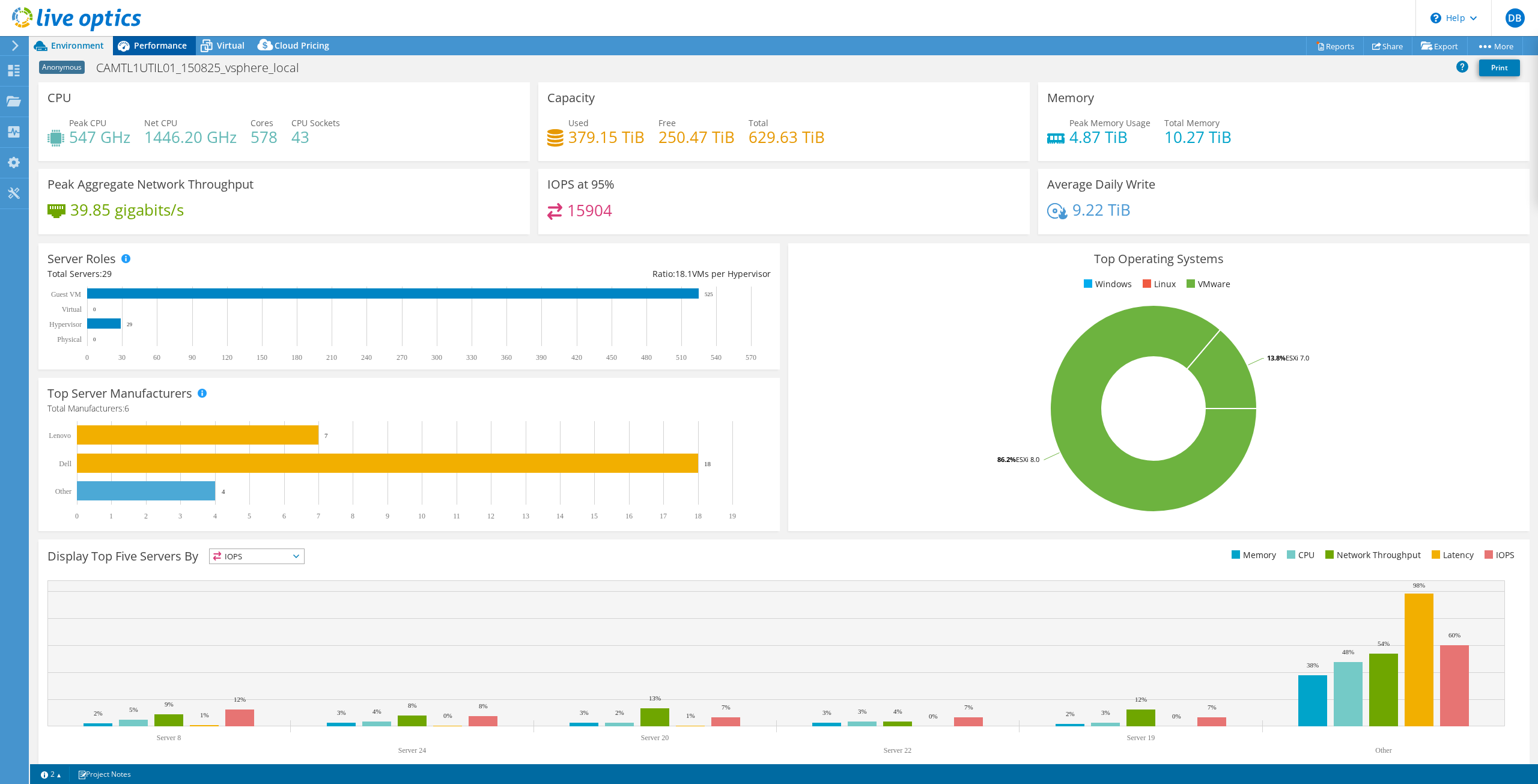
click at [162, 45] on span "Performance" at bounding box center [160, 45] width 53 height 11
